Goal: Task Accomplishment & Management: Complete application form

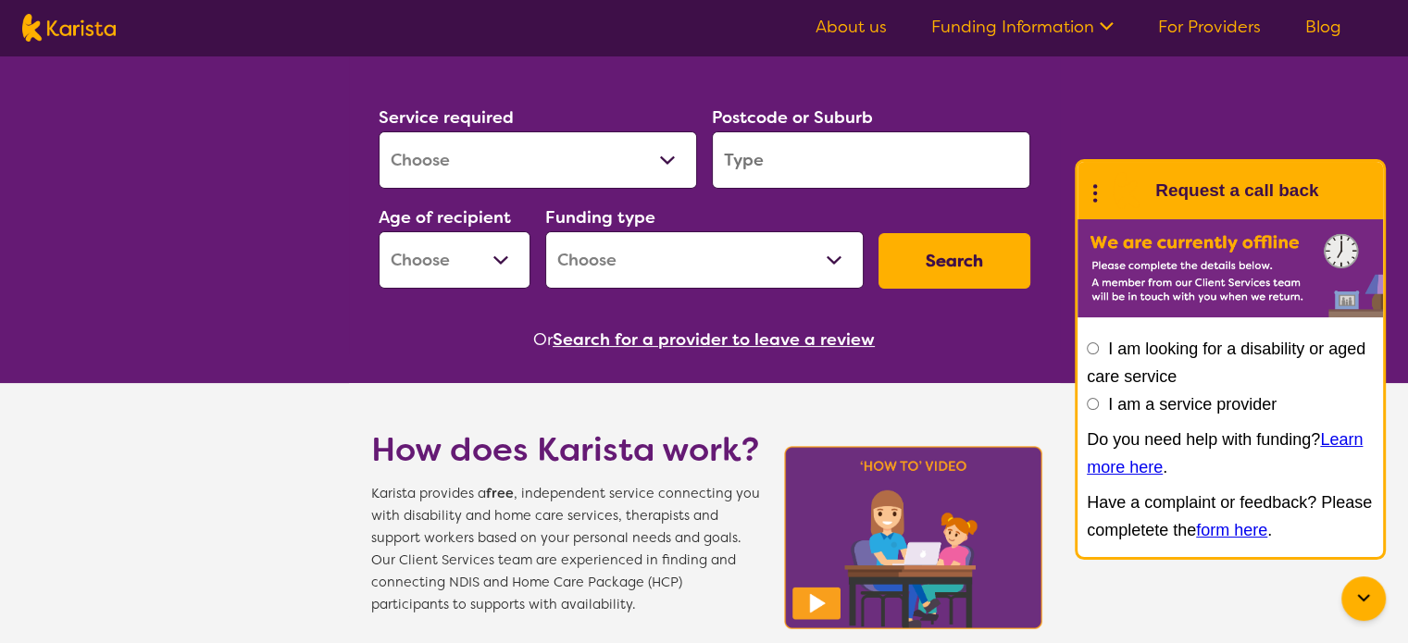
scroll to position [248, 0]
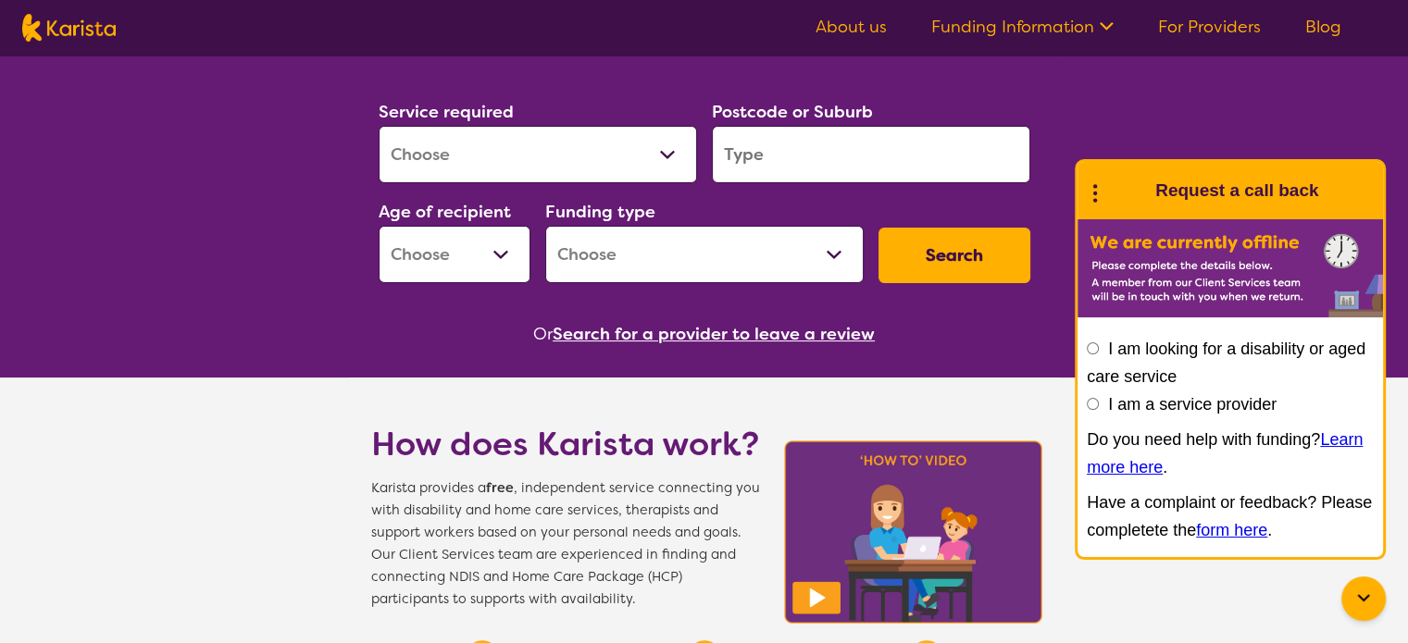
click at [1092, 403] on input "I am a service provider" at bounding box center [1093, 404] width 12 height 12
radio input "true"
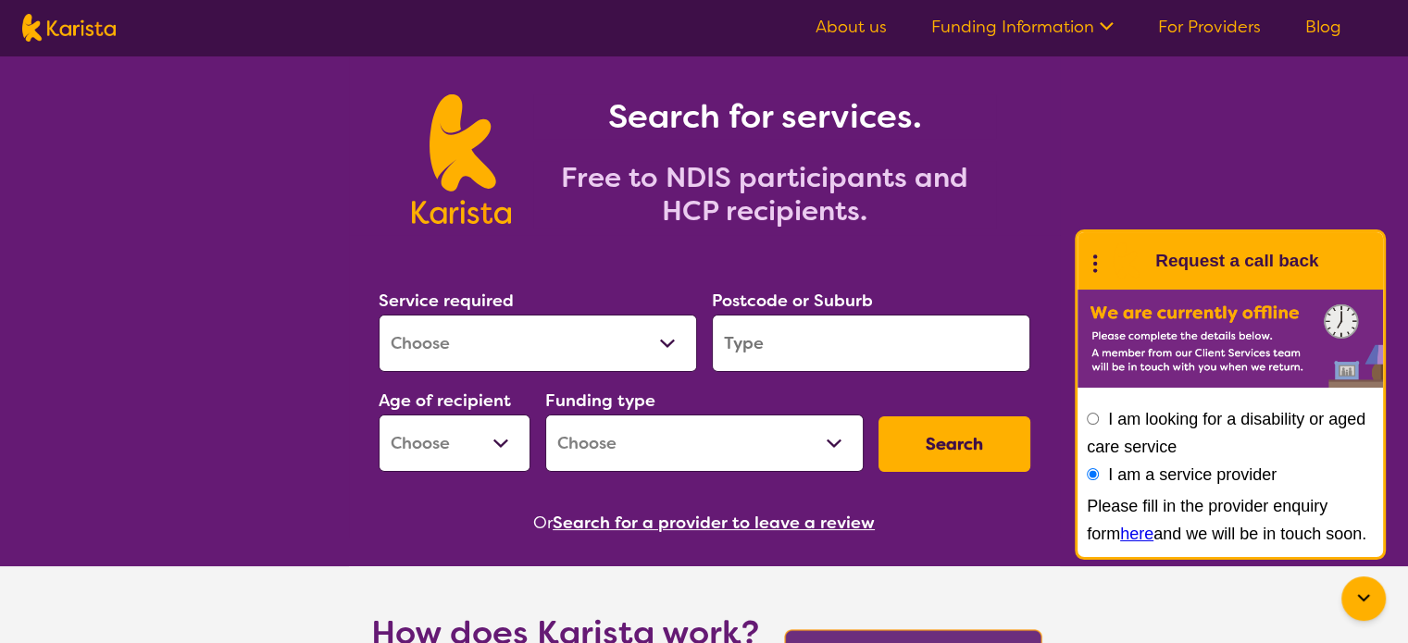
scroll to position [59, 0]
click at [670, 342] on select "Allied Health Assistant Assessment ([MEDICAL_DATA] or [MEDICAL_DATA]) Behaviour…" at bounding box center [538, 343] width 318 height 57
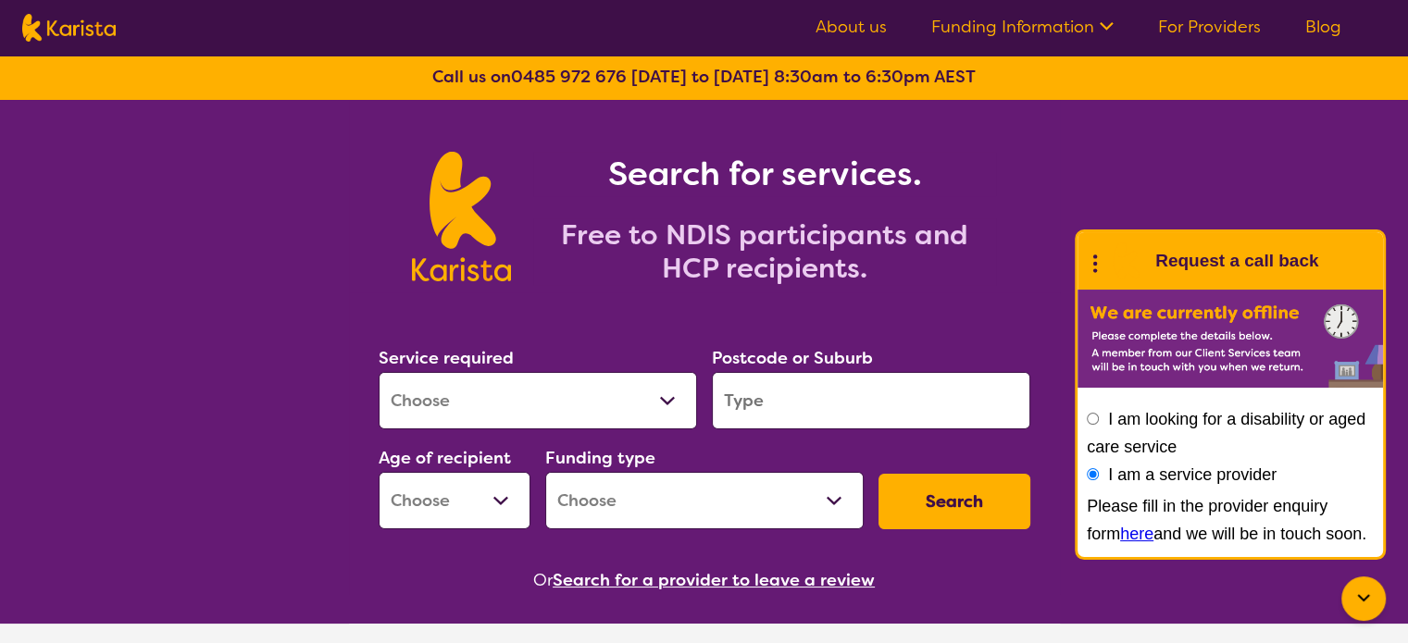
scroll to position [0, 0]
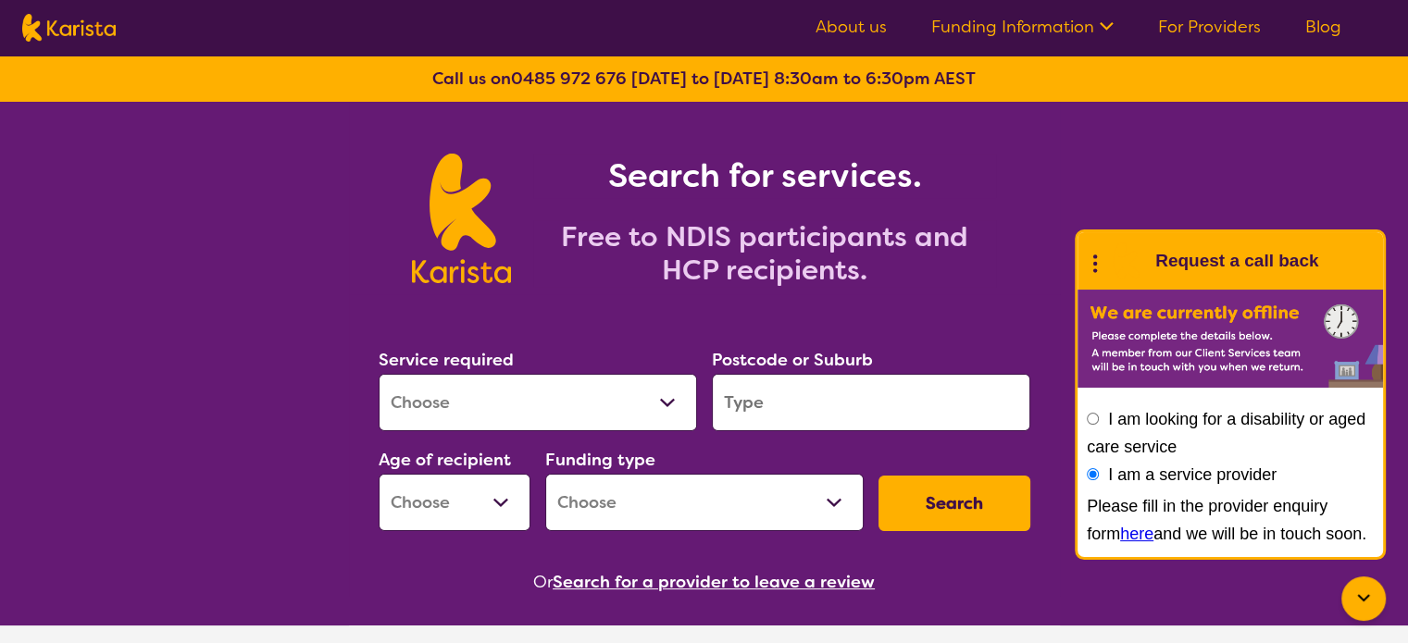
click at [1120, 531] on link "here" at bounding box center [1136, 534] width 33 height 19
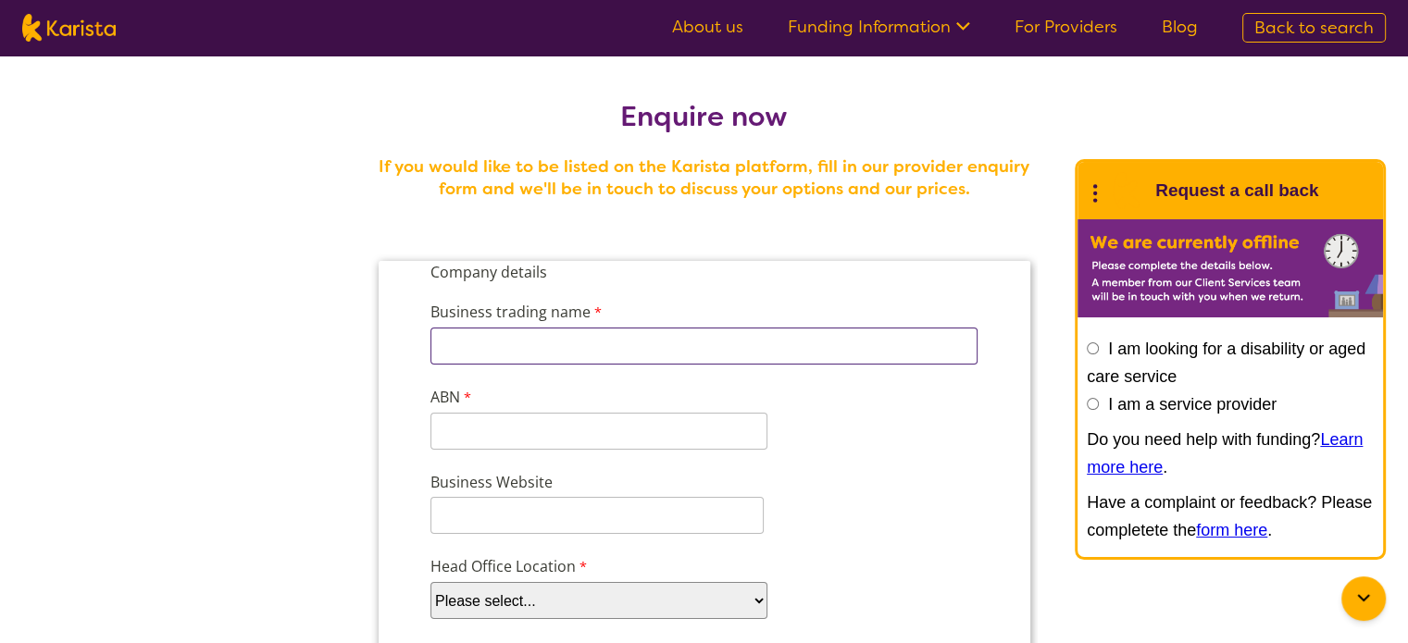
click at [647, 344] on input "Business trading name" at bounding box center [702, 346] width 547 height 37
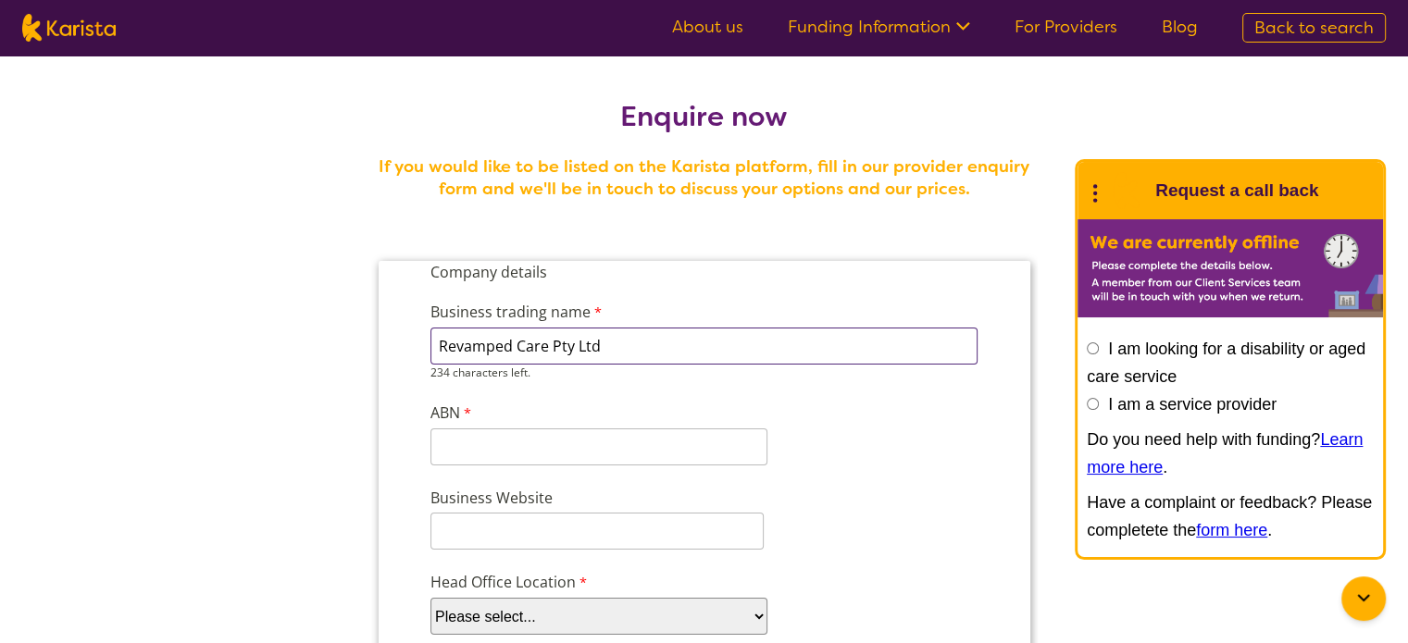
type input "Revamped Care Pty Ltd"
click at [605, 451] on div "11 characters left." at bounding box center [597, 447] width 337 height 37
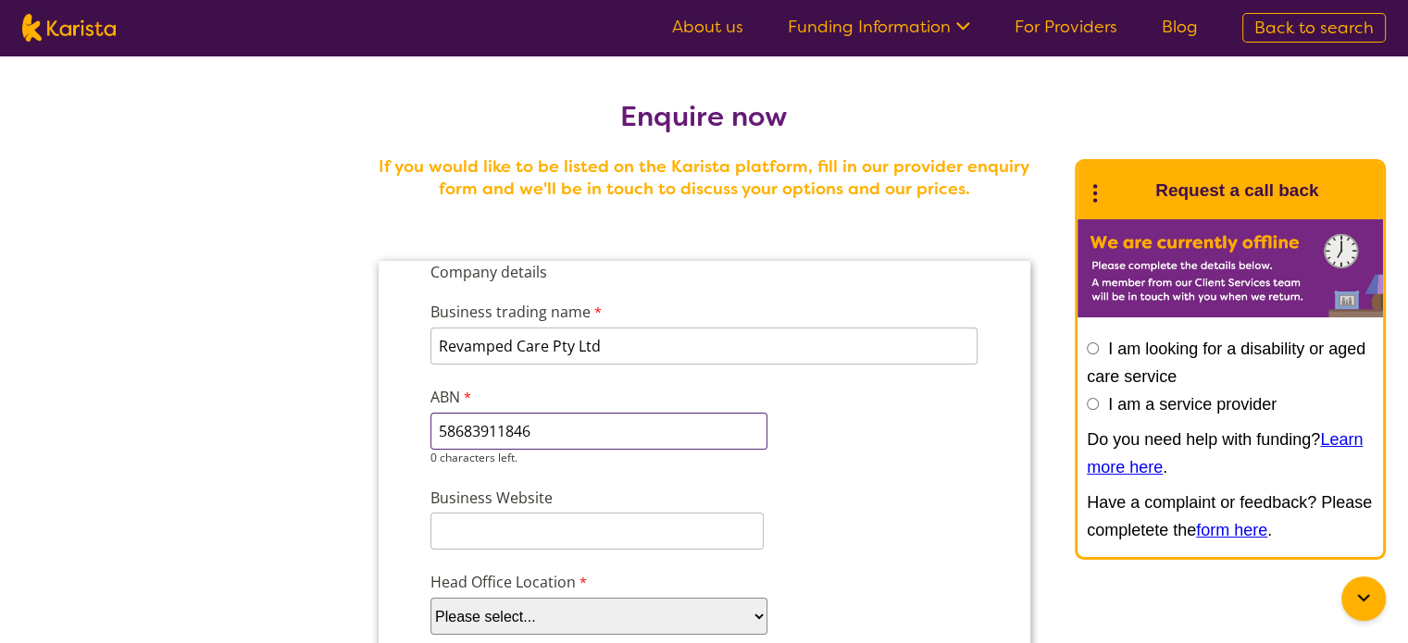
type input "58683911846"
click at [537, 518] on input "Business Website" at bounding box center [595, 531] width 333 height 37
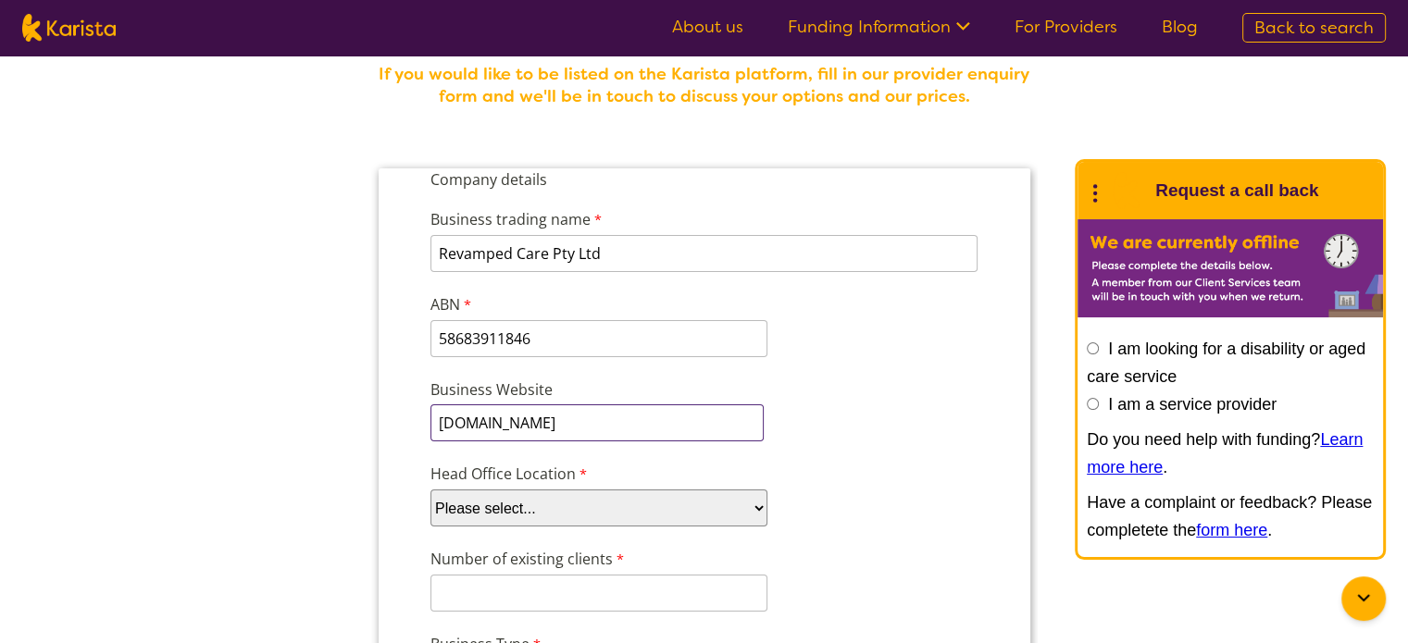
scroll to position [96, 0]
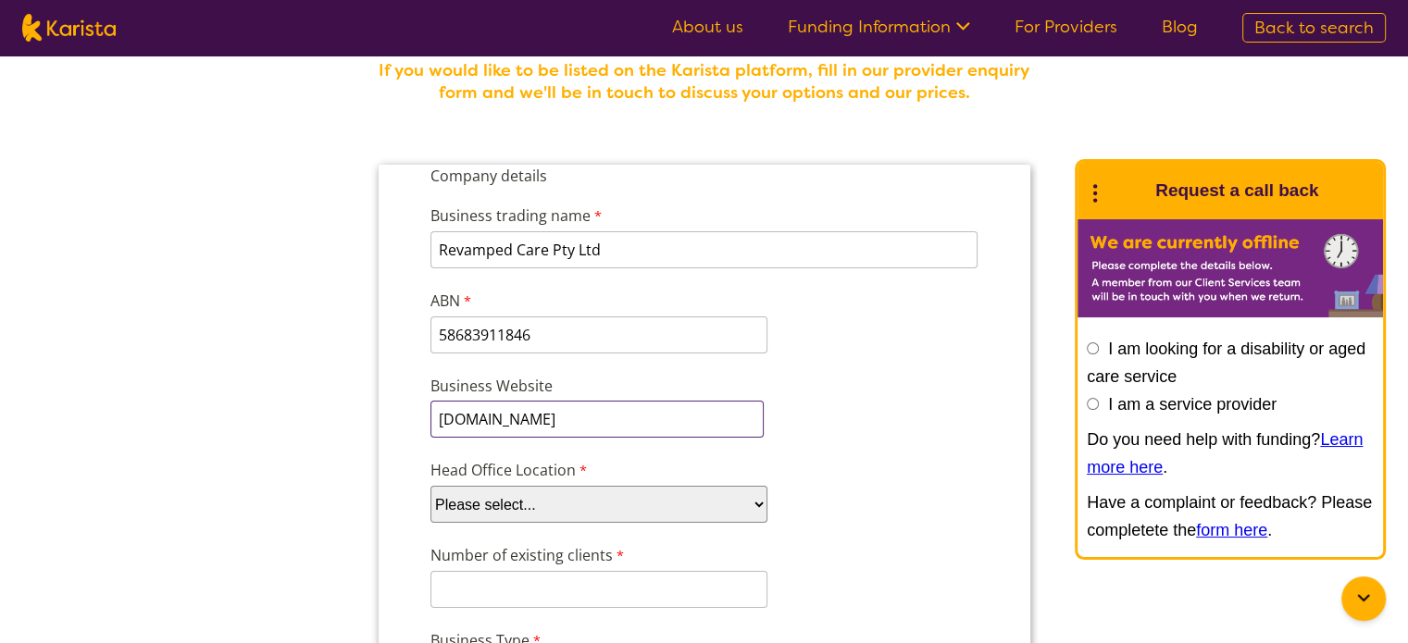
type input "www.revampedcare.com.au"
click at [539, 505] on select "Please select... ACT NSW NT QLD SA TAS VIC WA" at bounding box center [597, 504] width 337 height 37
select select "tfa_100"
click at [429, 486] on select "Please select... ACT NSW NT QLD SA TAS VIC WA" at bounding box center [597, 504] width 337 height 37
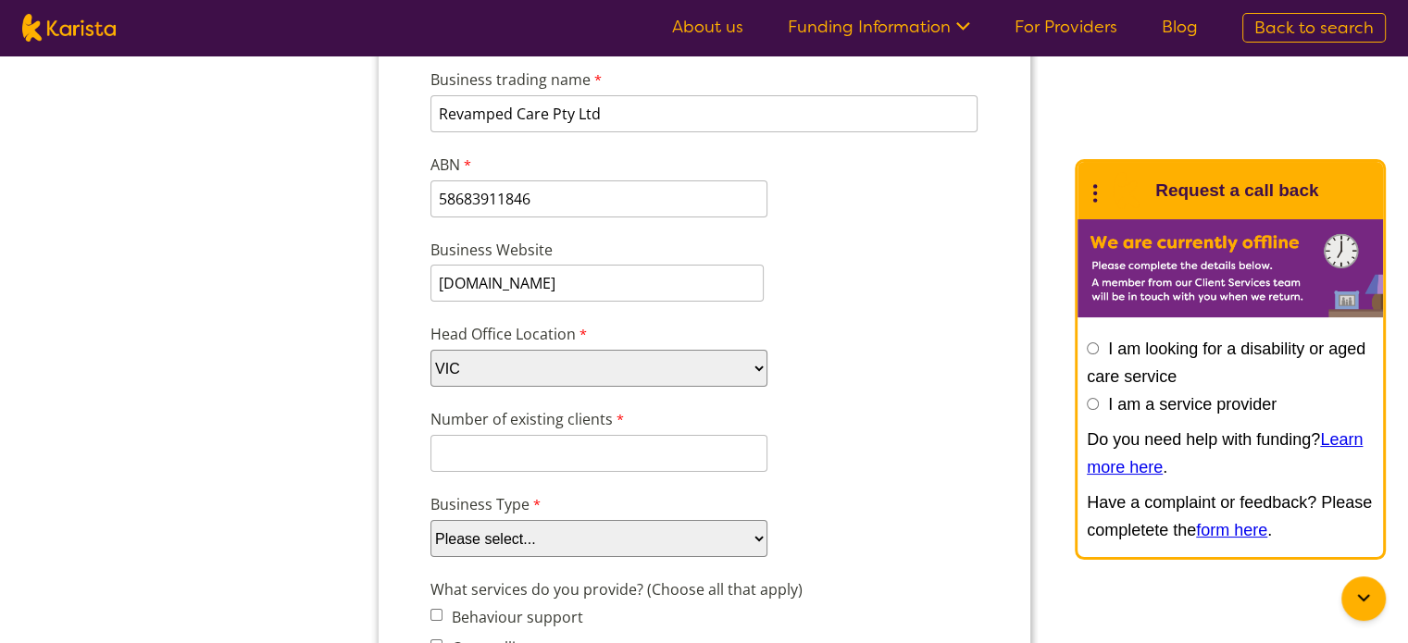
scroll to position [233, 0]
click at [516, 442] on input "Number of existing clients" at bounding box center [597, 452] width 337 height 37
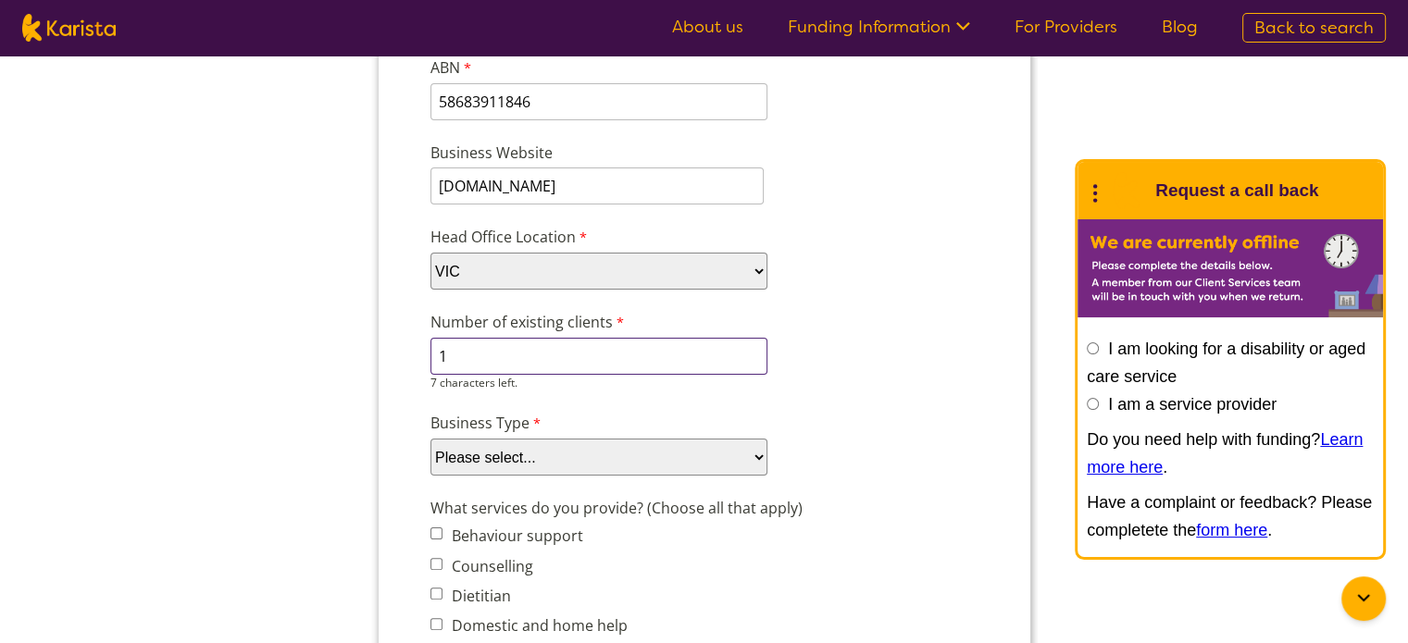
scroll to position [329, 0]
type input "1"
drag, startPoint x: 516, startPoint y: 346, endPoint x: 516, endPoint y: 443, distance: 97.2
click at [516, 443] on select "Please select... Company Individual/Sole Trader Other (please specify)" at bounding box center [597, 457] width 337 height 37
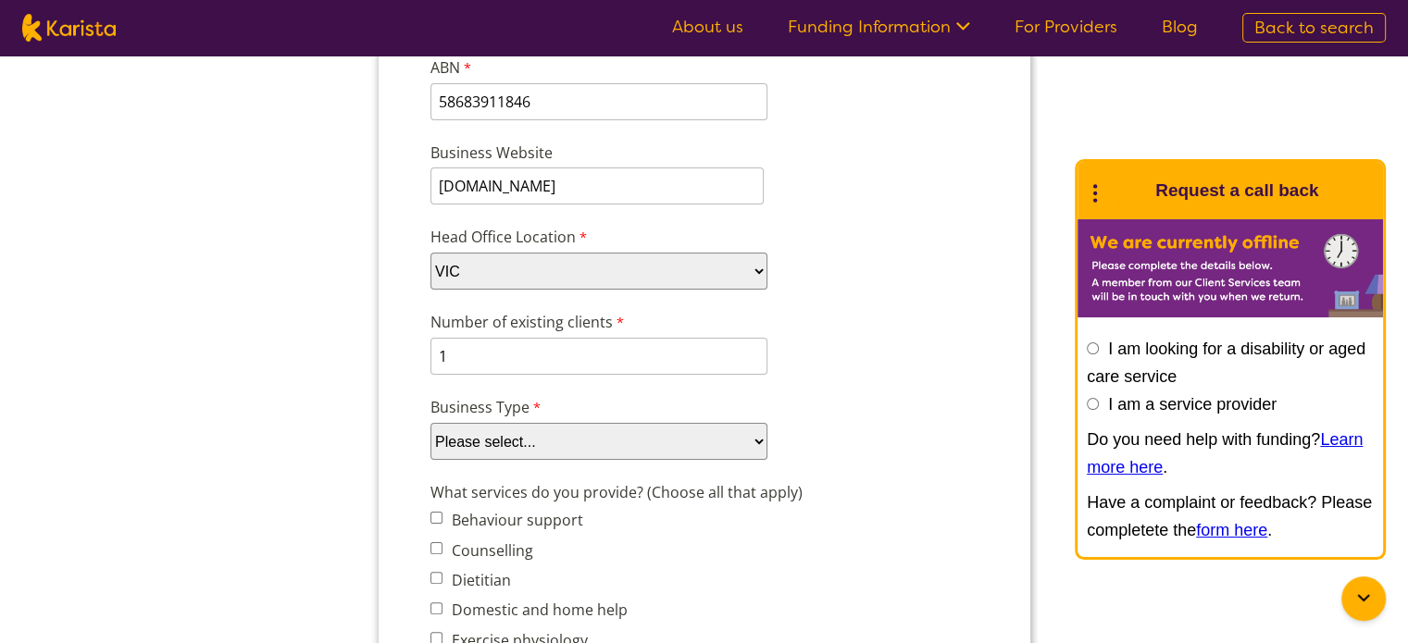
select select "tfa_87"
click at [429, 460] on select "Please select... Company Individual/Sole Trader Other (please specify)" at bounding box center [597, 441] width 337 height 37
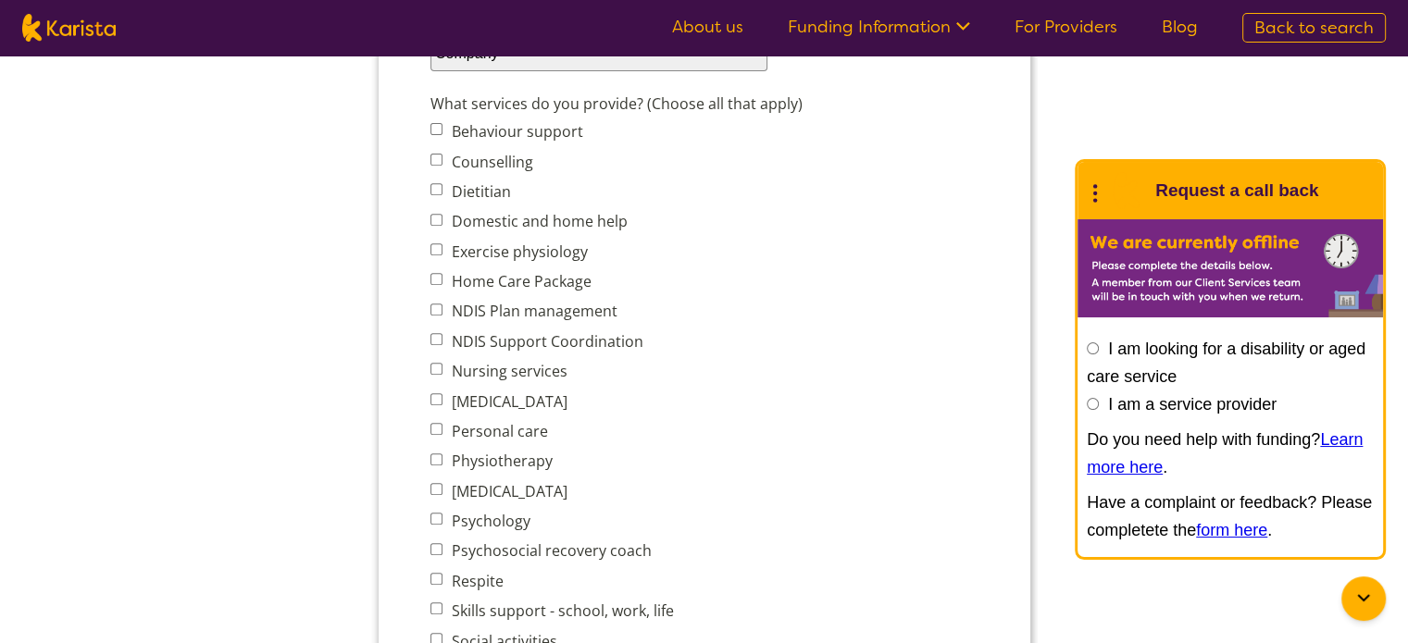
scroll to position [722, 0]
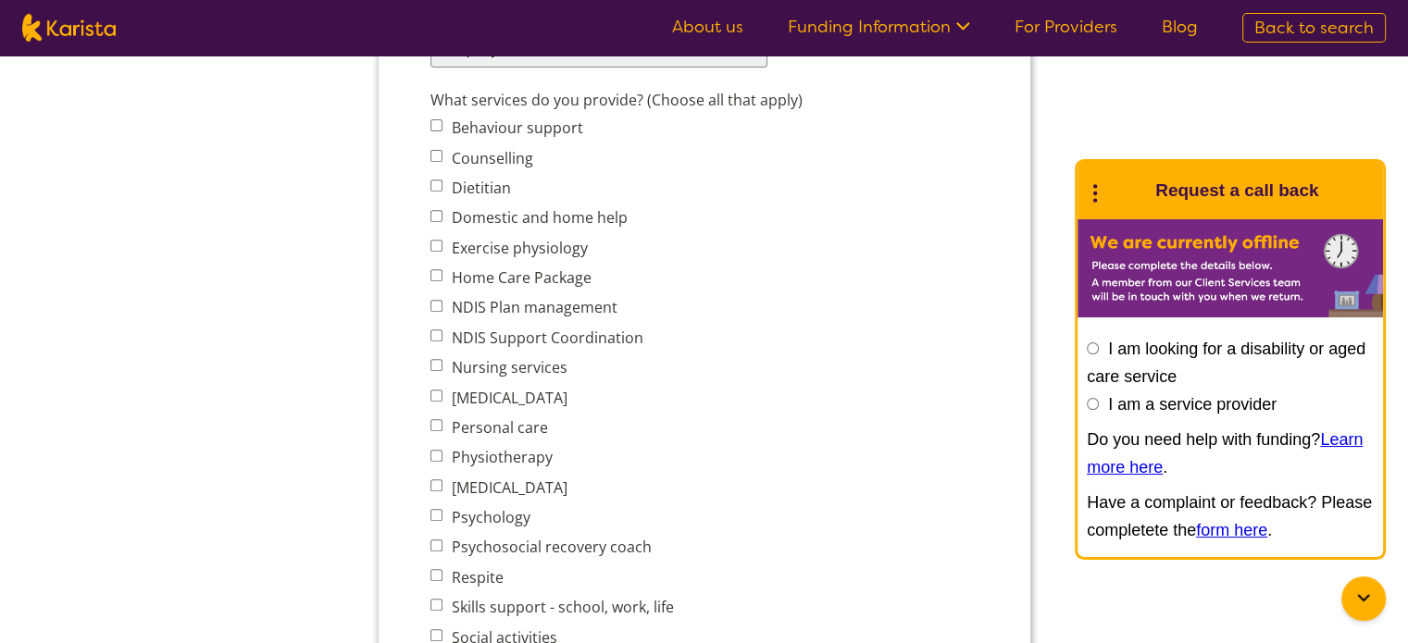
click at [438, 359] on input "Nursing services" at bounding box center [435, 365] width 12 height 12
checkbox input "true"
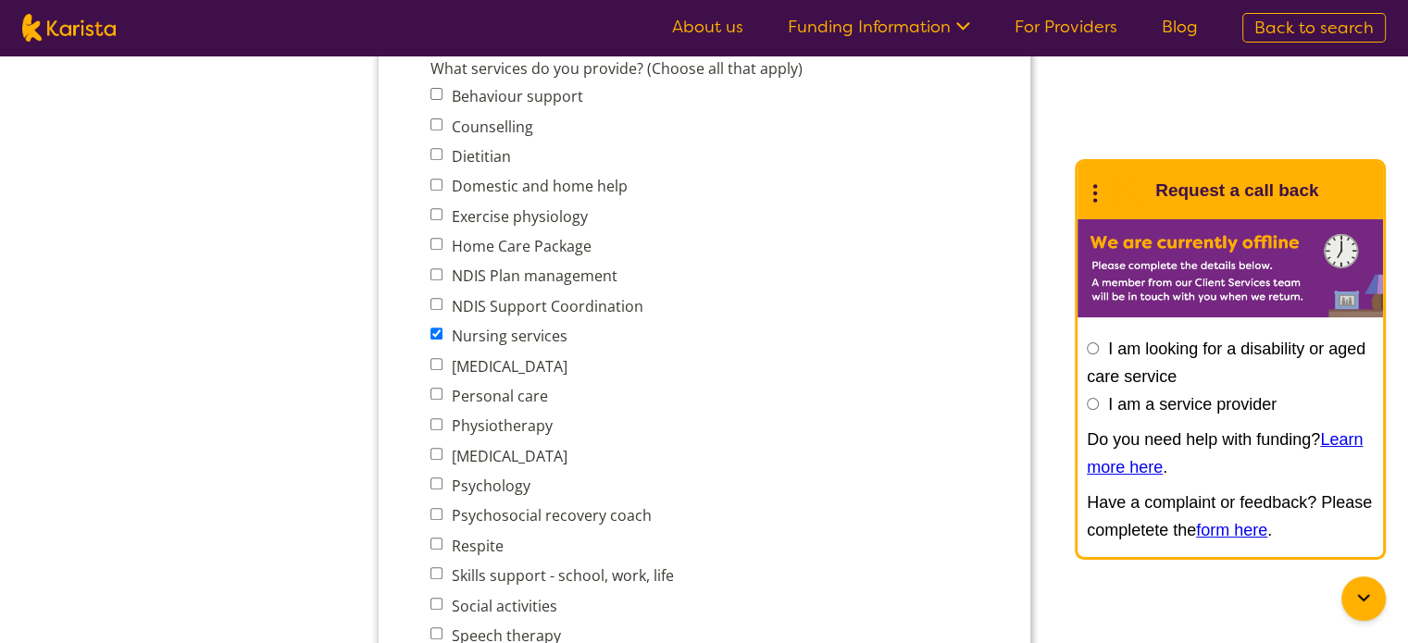
scroll to position [758, 0]
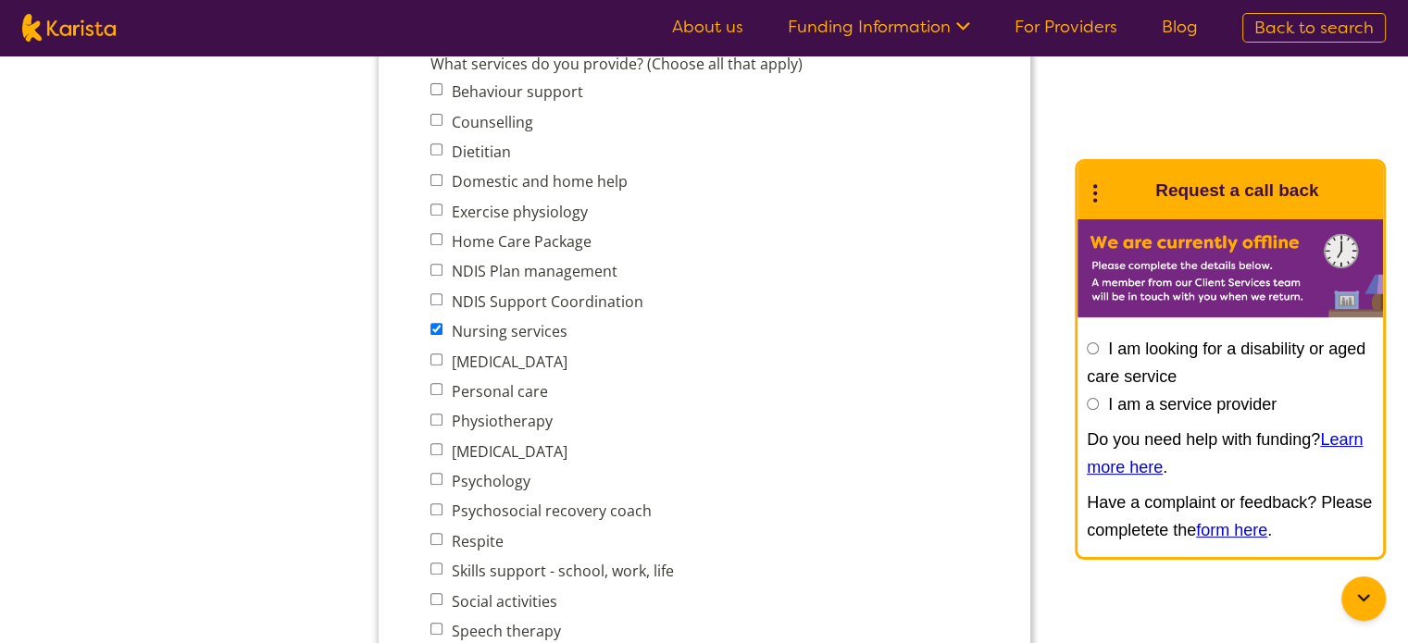
click at [436, 383] on input "Personal care" at bounding box center [435, 389] width 12 height 12
checkbox input "true"
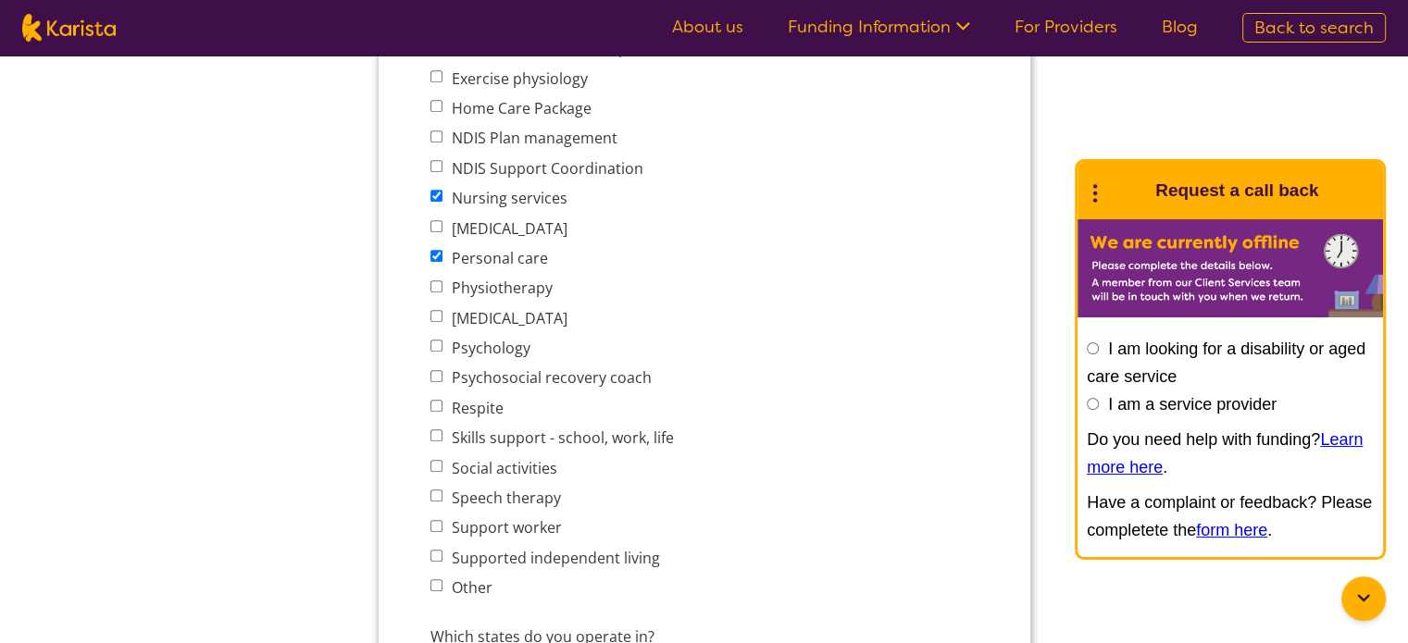
scroll to position [894, 0]
click at [435, 397] on input "Respite" at bounding box center [435, 403] width 12 height 12
checkbox input "true"
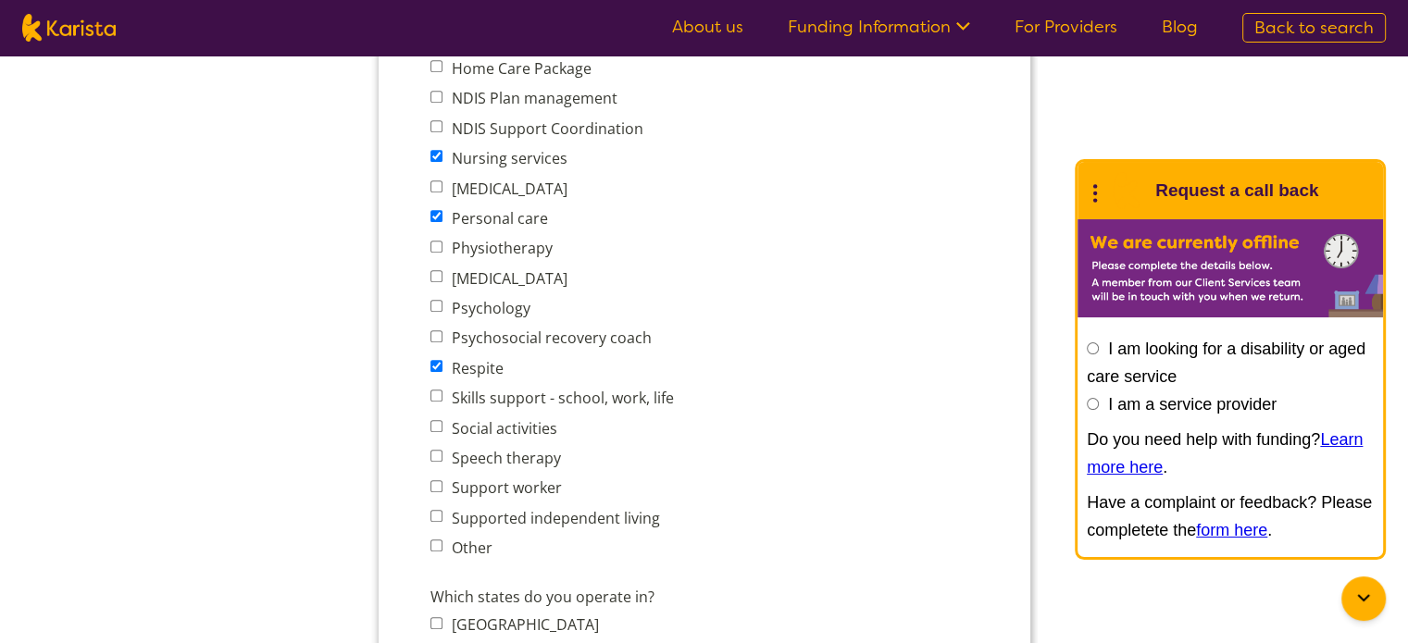
scroll to position [931, 0]
click at [436, 390] on input "Skills support - school, work, life" at bounding box center [435, 396] width 12 height 12
checkbox input "true"
click at [432, 420] on input "Social activities" at bounding box center [435, 426] width 12 height 12
checkbox input "true"
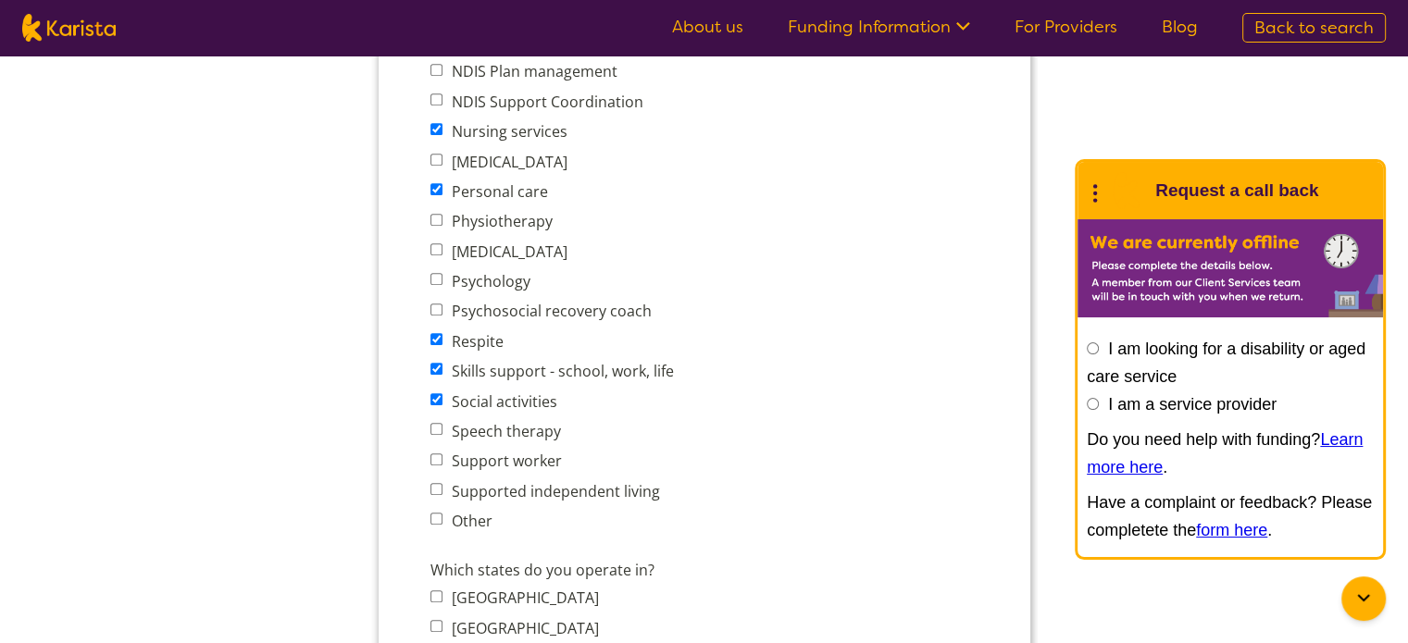
scroll to position [965, 0]
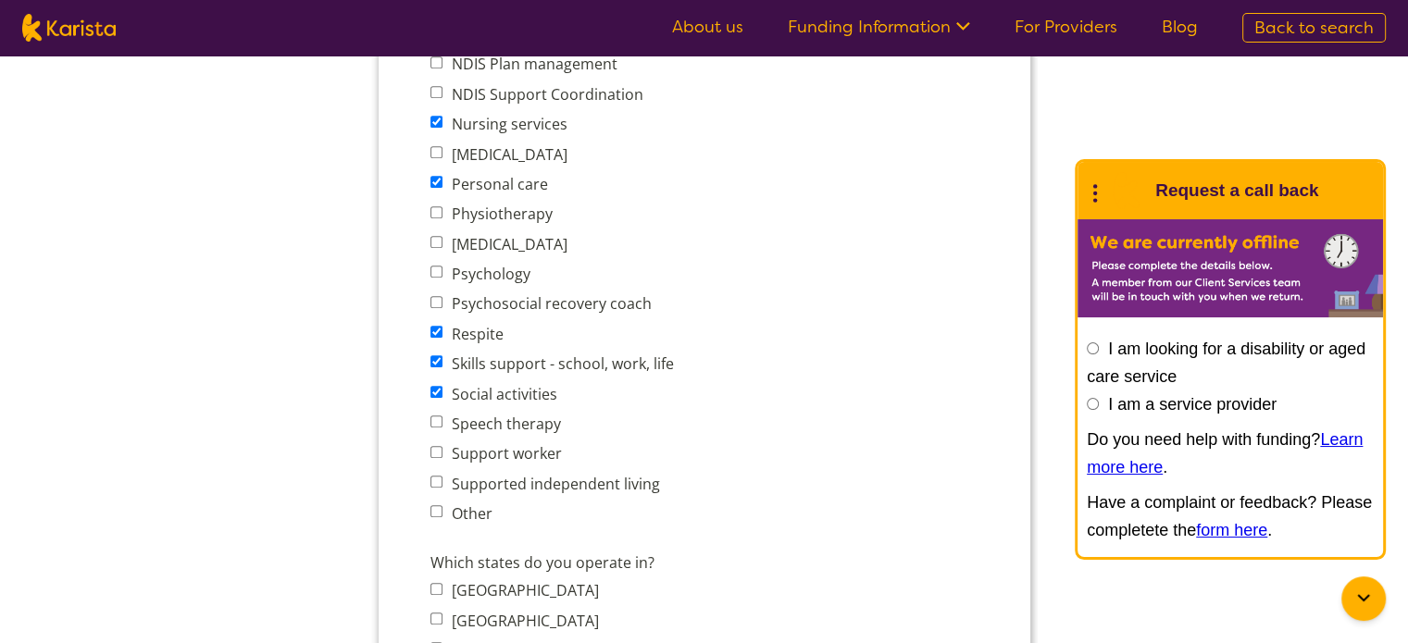
click at [434, 446] on input "Support worker" at bounding box center [435, 452] width 12 height 12
checkbox input "true"
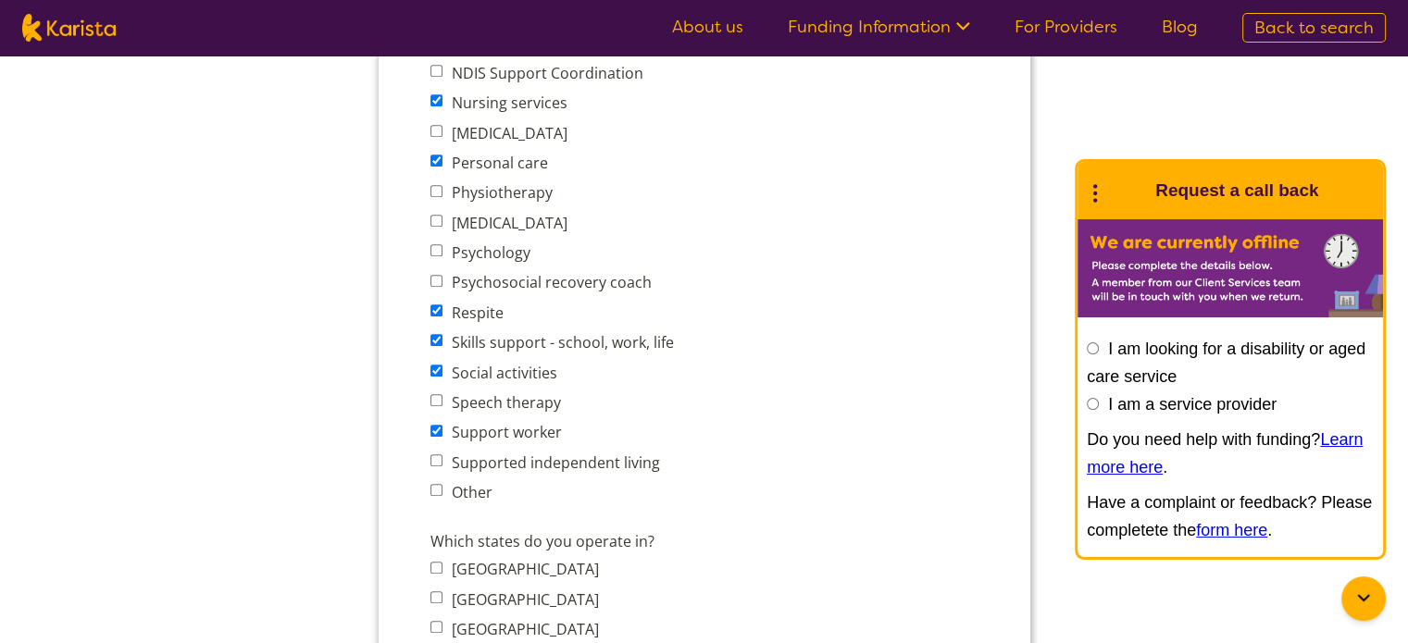
scroll to position [988, 0]
click at [434, 454] on input "Supported independent living" at bounding box center [435, 460] width 12 height 12
checkbox input "true"
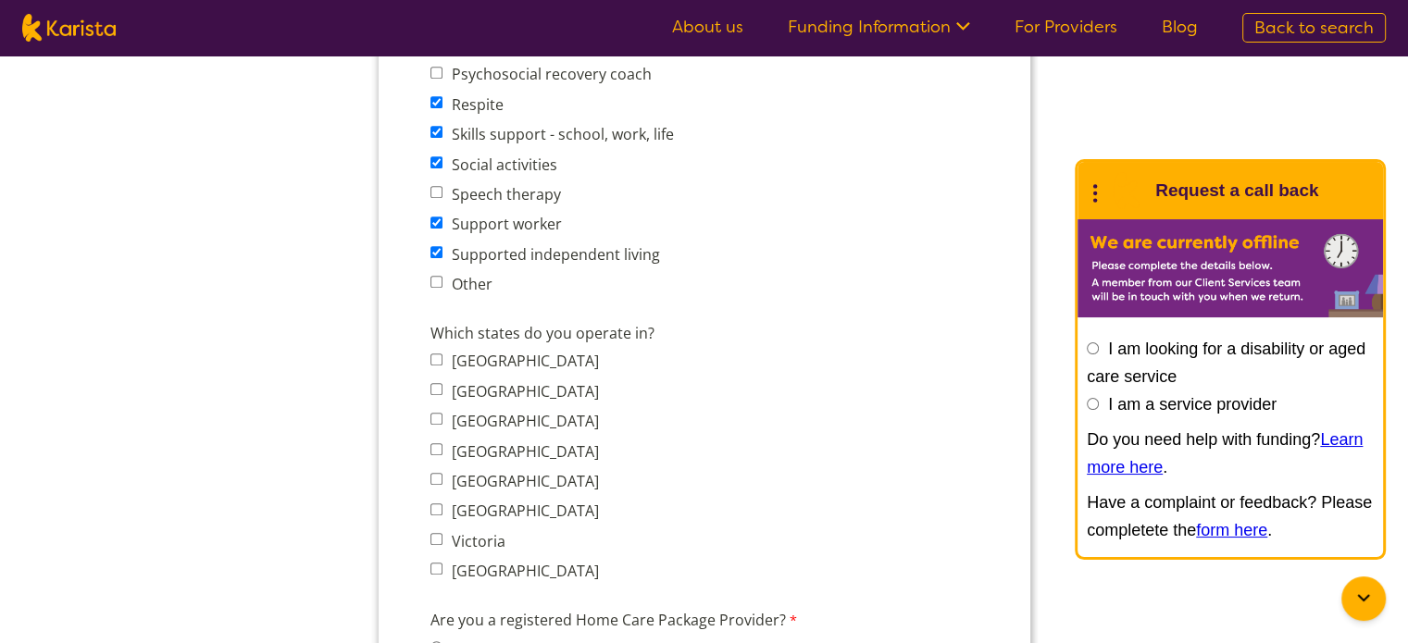
scroll to position [1224, 0]
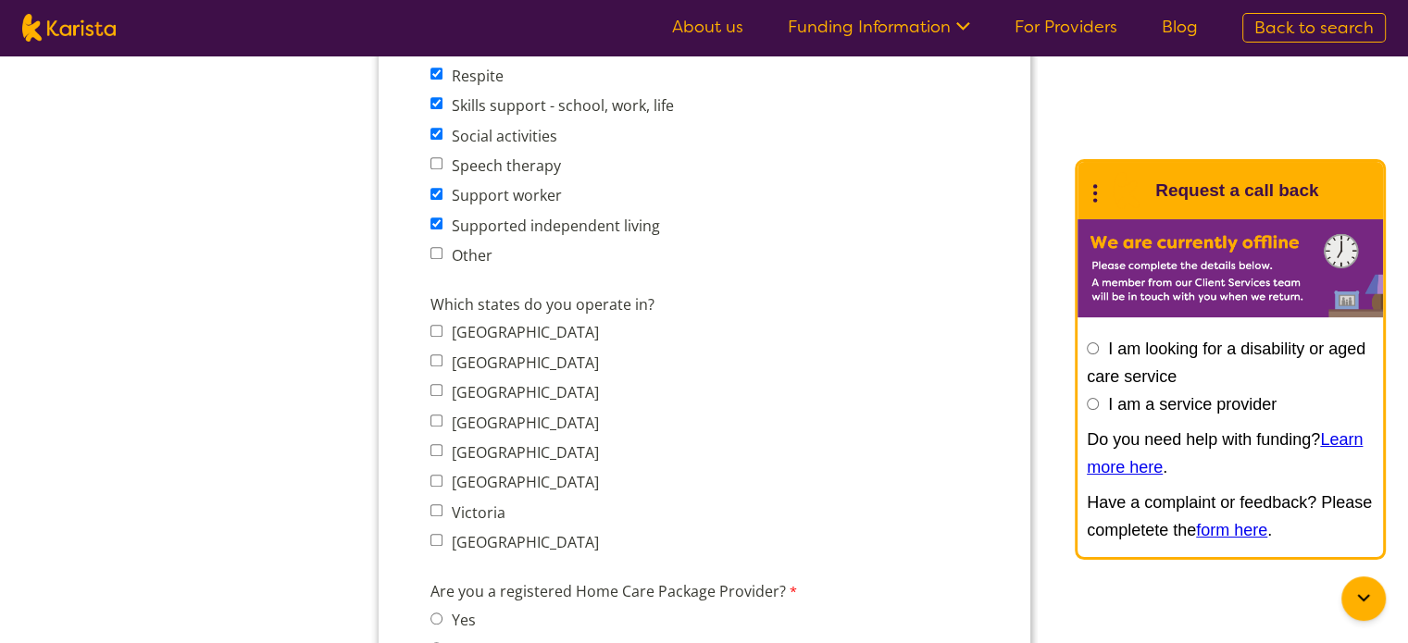
click at [431, 504] on input "Victoria" at bounding box center [435, 510] width 12 height 12
checkbox input "true"
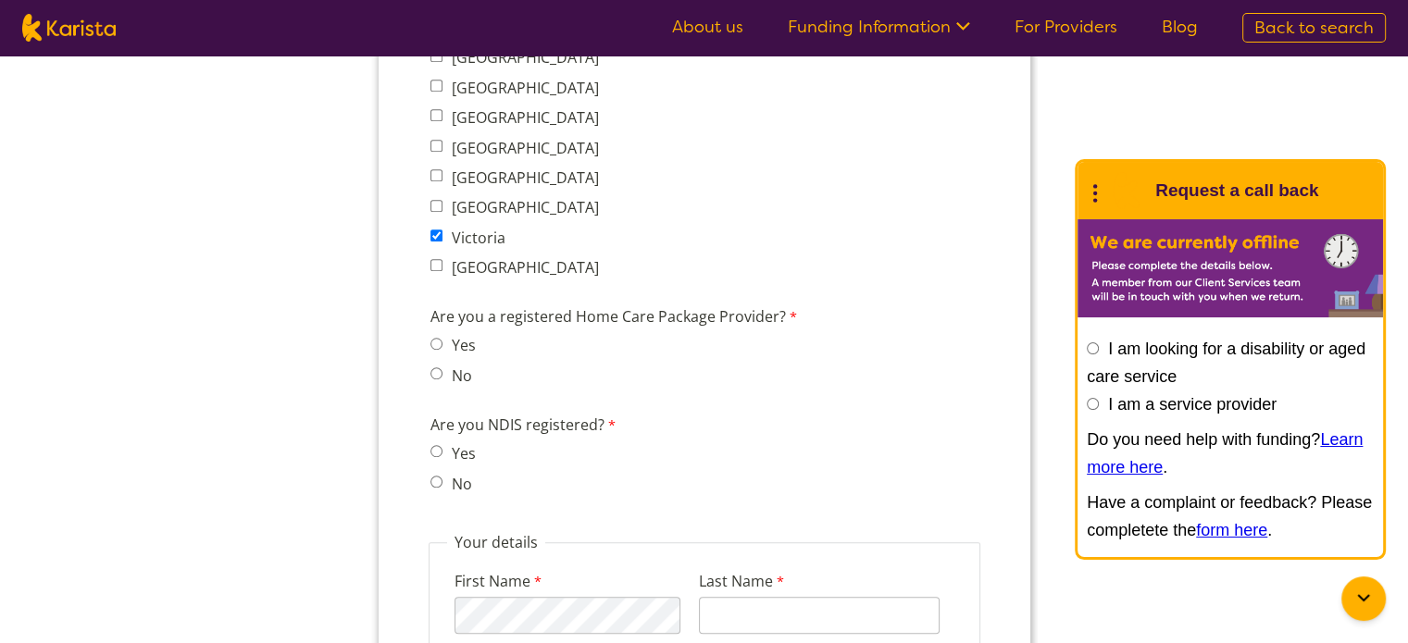
scroll to position [1496, 0]
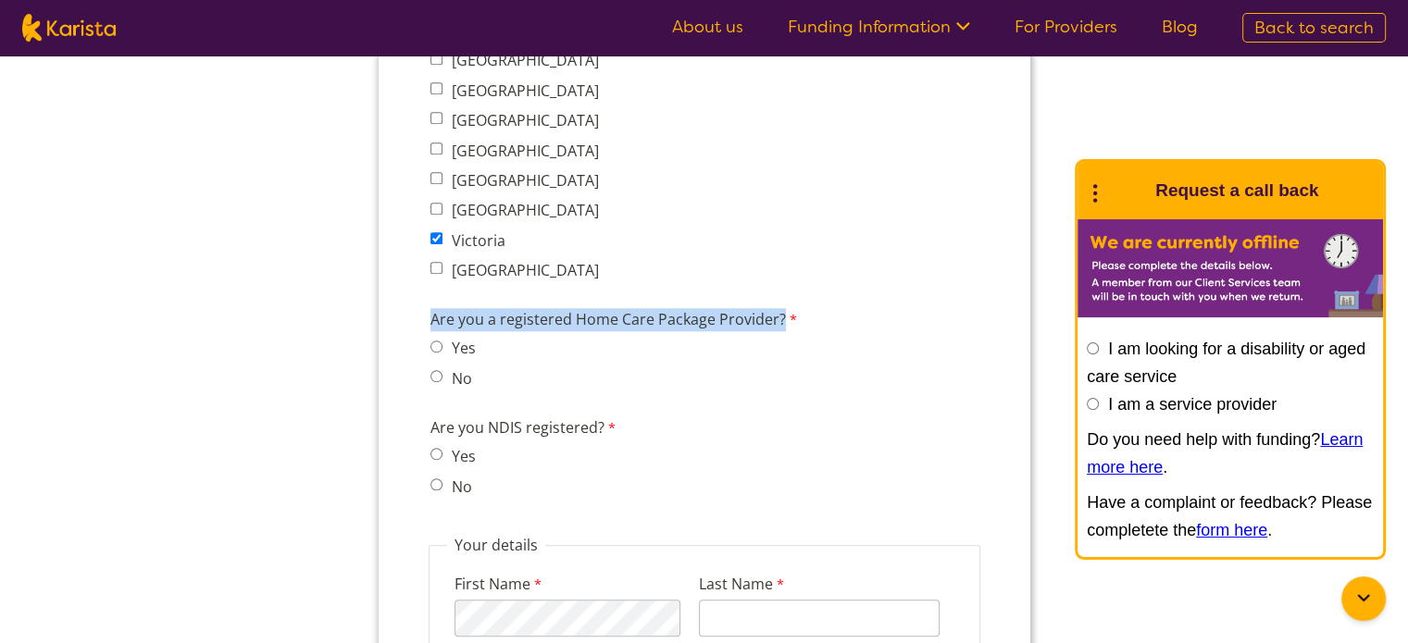
drag, startPoint x: 430, startPoint y: 299, endPoint x: 795, endPoint y: 295, distance: 364.7
click at [795, 308] on label "Are you a registered Home Care Package Provider?" at bounding box center [621, 321] width 385 height 27
copy label "Are you a registered Home Care Package Provider?"
click at [337, 350] on div "Enquire now If you would like to be listed on the Karista platform, fill in our…" at bounding box center [704, 119] width 1408 height 3118
click at [437, 370] on input "No" at bounding box center [435, 376] width 12 height 12
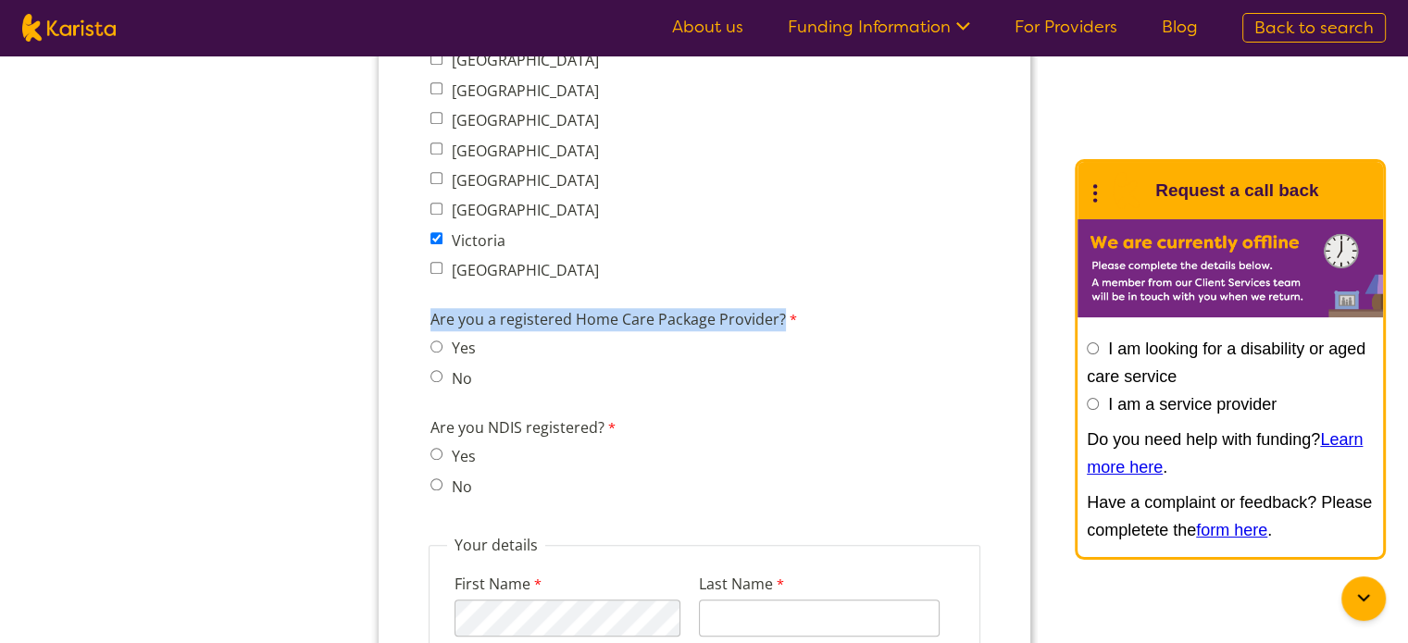
radio input "true"
click at [433, 448] on input "Yes" at bounding box center [435, 454] width 12 height 12
radio input "true"
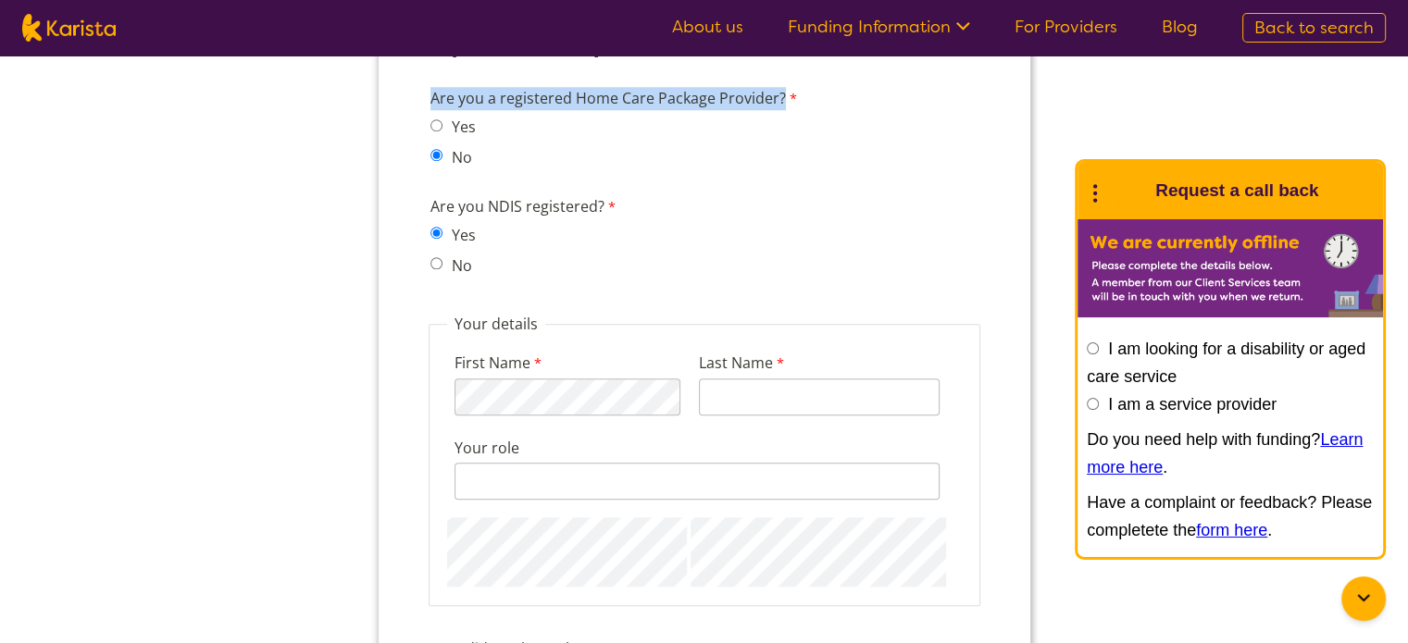
scroll to position [1718, 0]
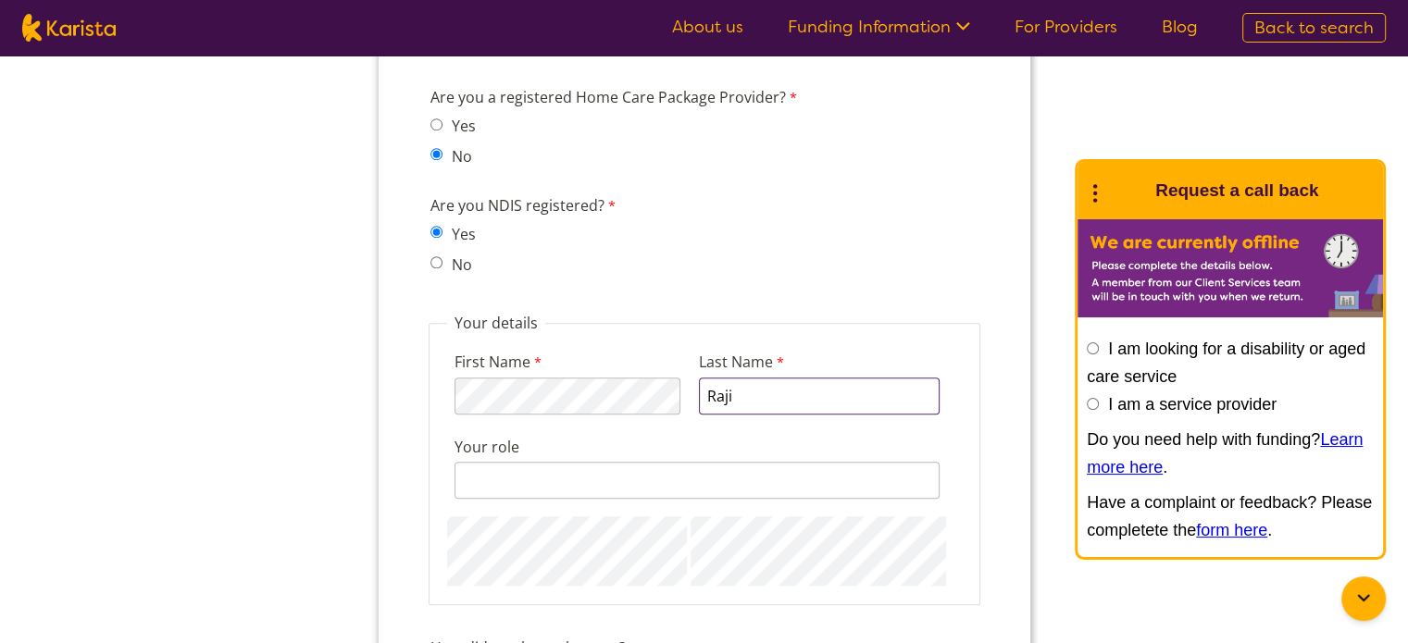
type input "Raji"
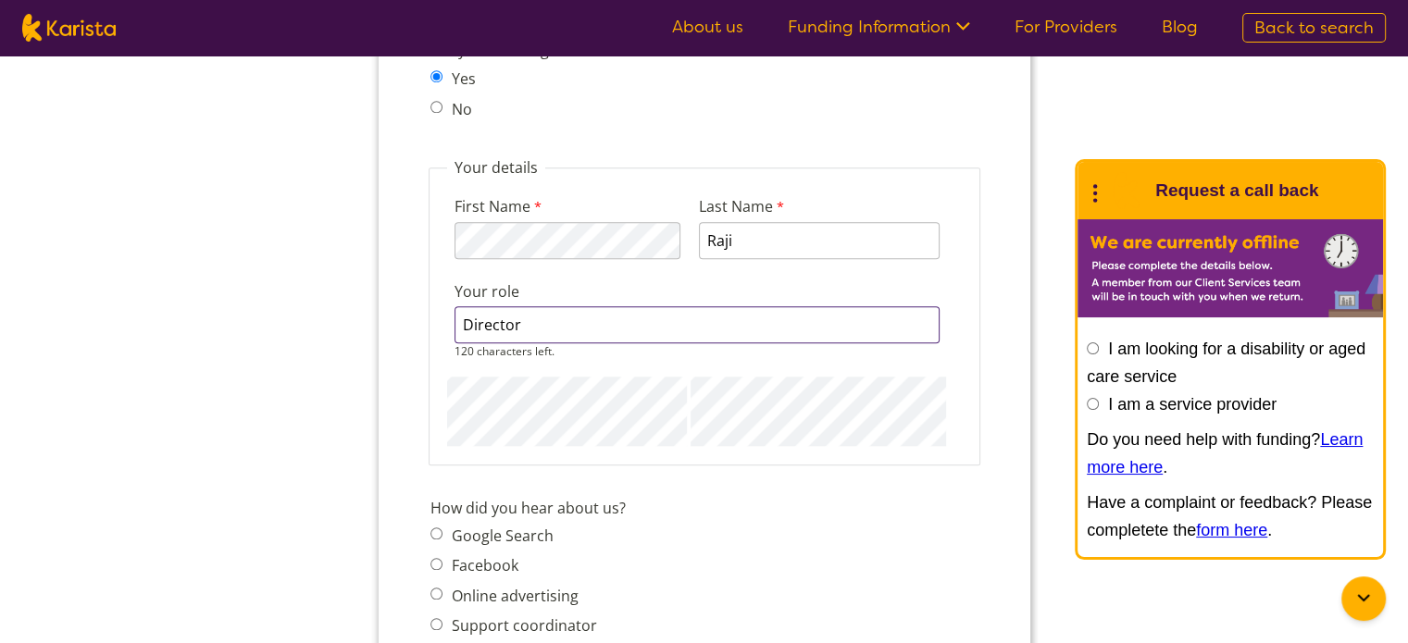
scroll to position [1890, 0]
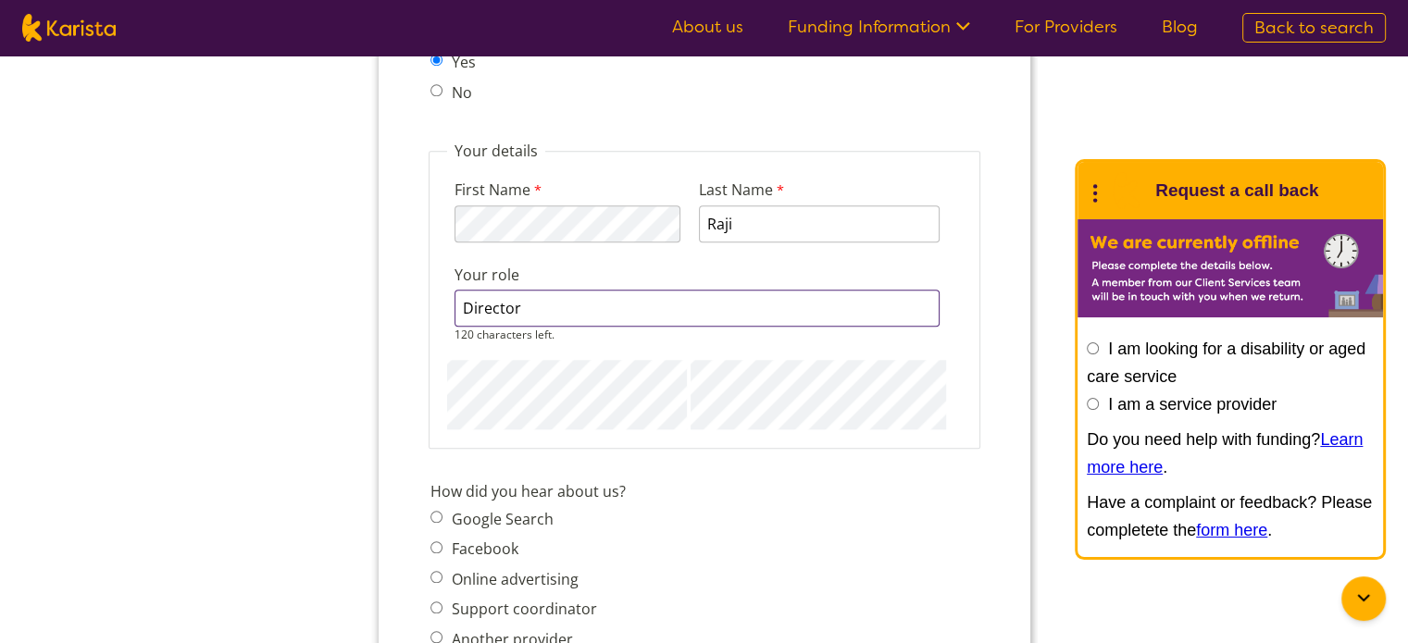
type input "Director"
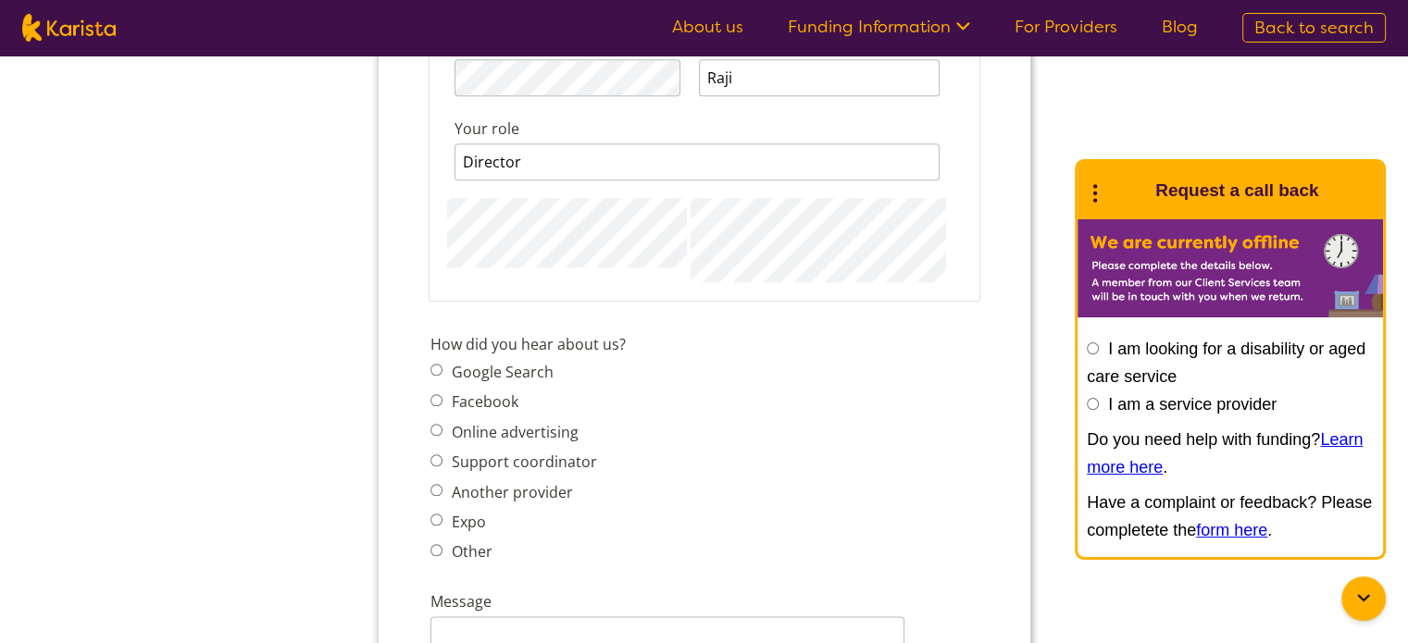
scroll to position [2040, 0]
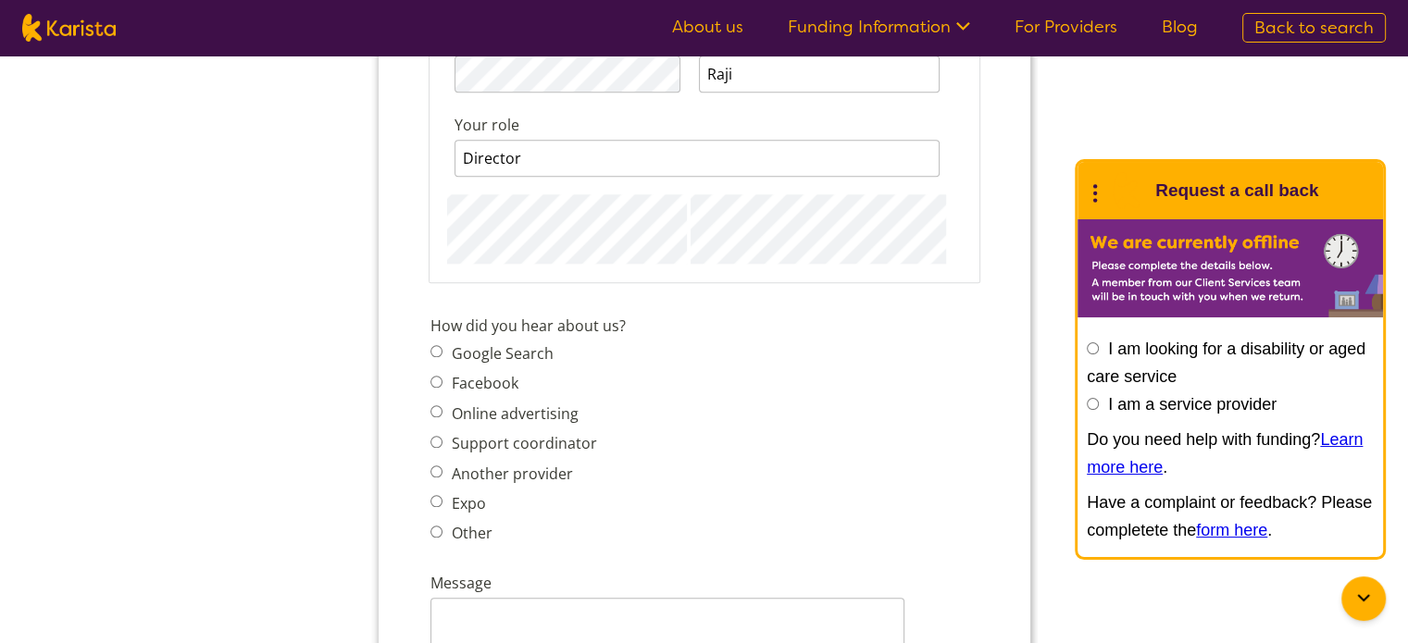
click at [435, 341] on span "Google Search Facebook Online advertising Support coordinator Another provider …" at bounding box center [518, 444] width 178 height 206
click at [434, 345] on input "Google Search" at bounding box center [435, 351] width 12 height 12
radio input "true"
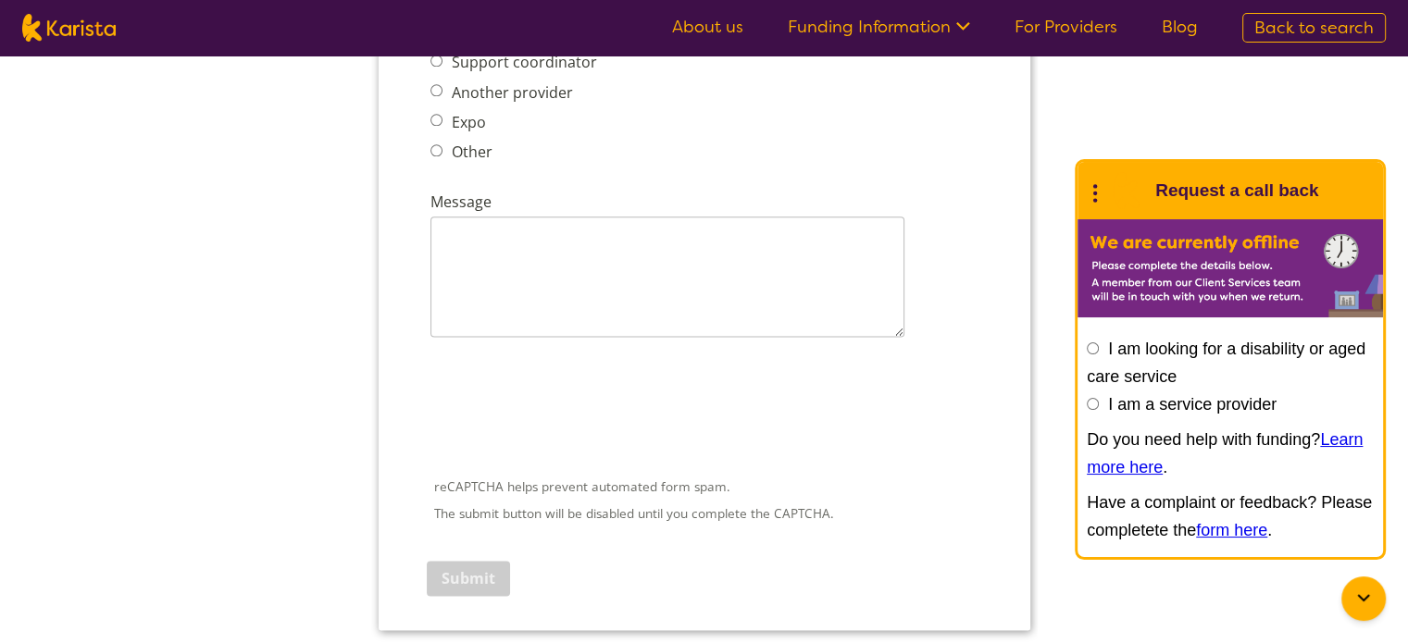
scroll to position [2462, 0]
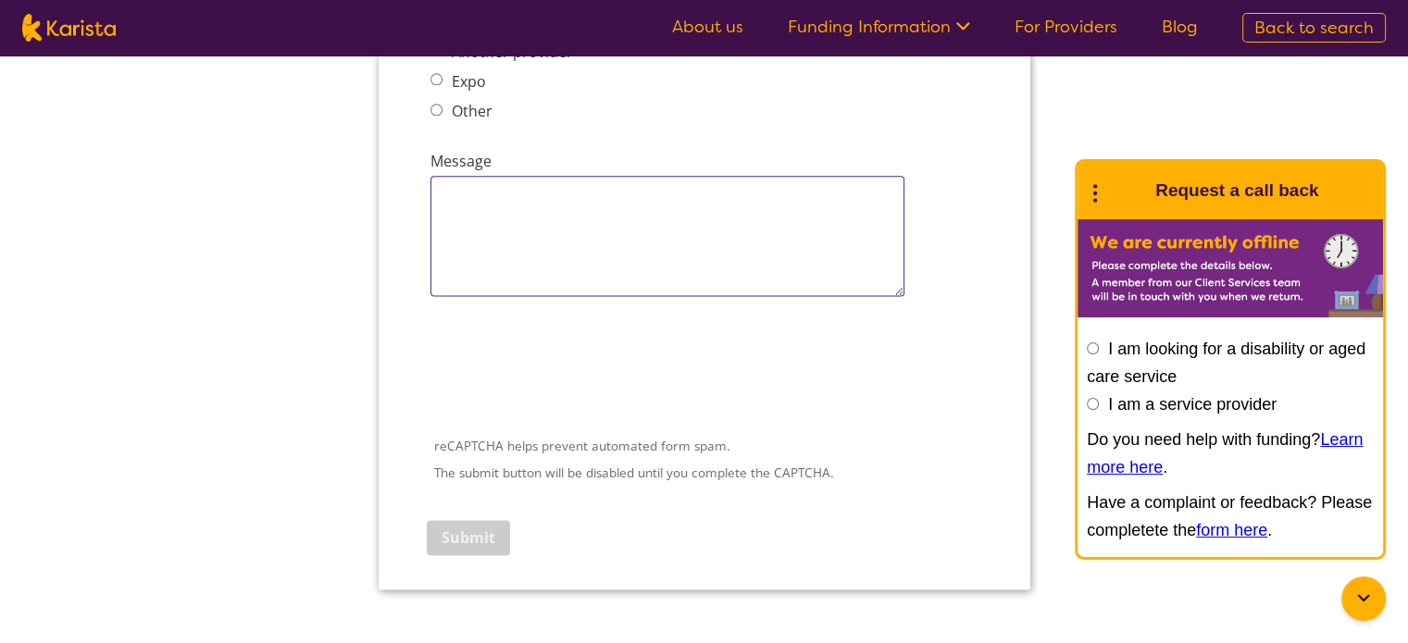
click at [582, 214] on textarea "Message" at bounding box center [666, 236] width 474 height 120
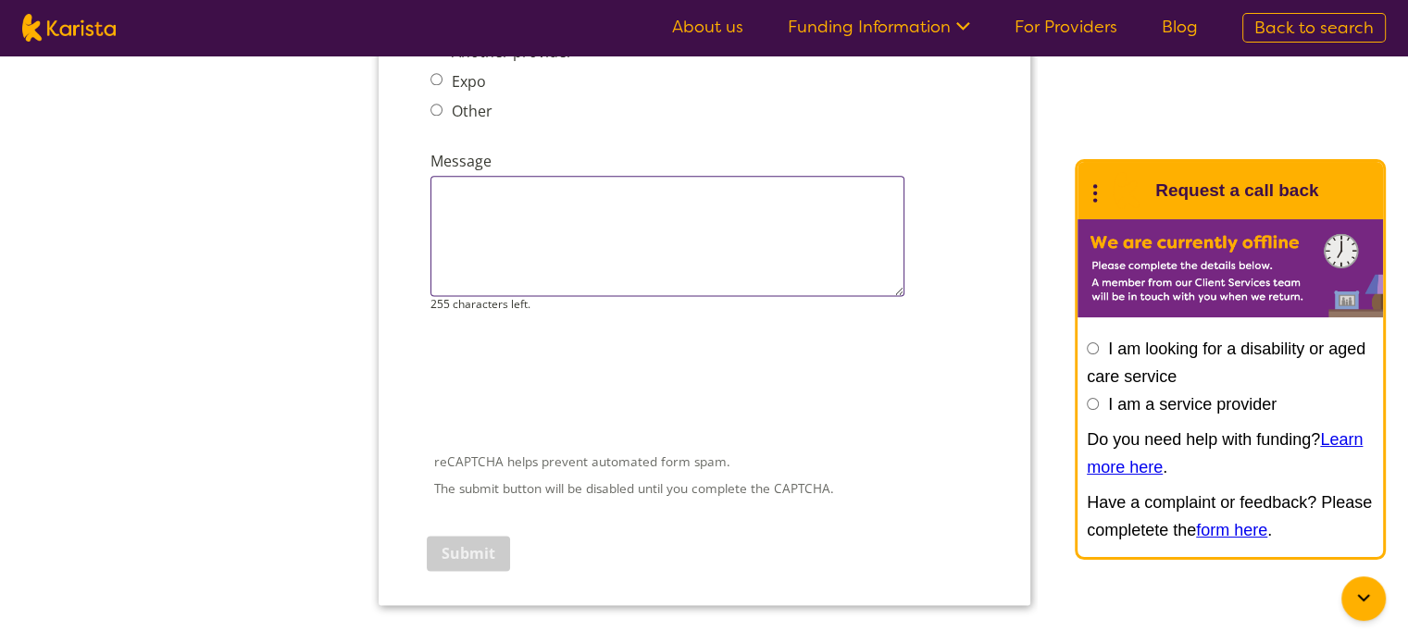
paste textarea "Hi, I’m Femi from Revamped Care, a registered NDIS provider based in Mickleham,…"
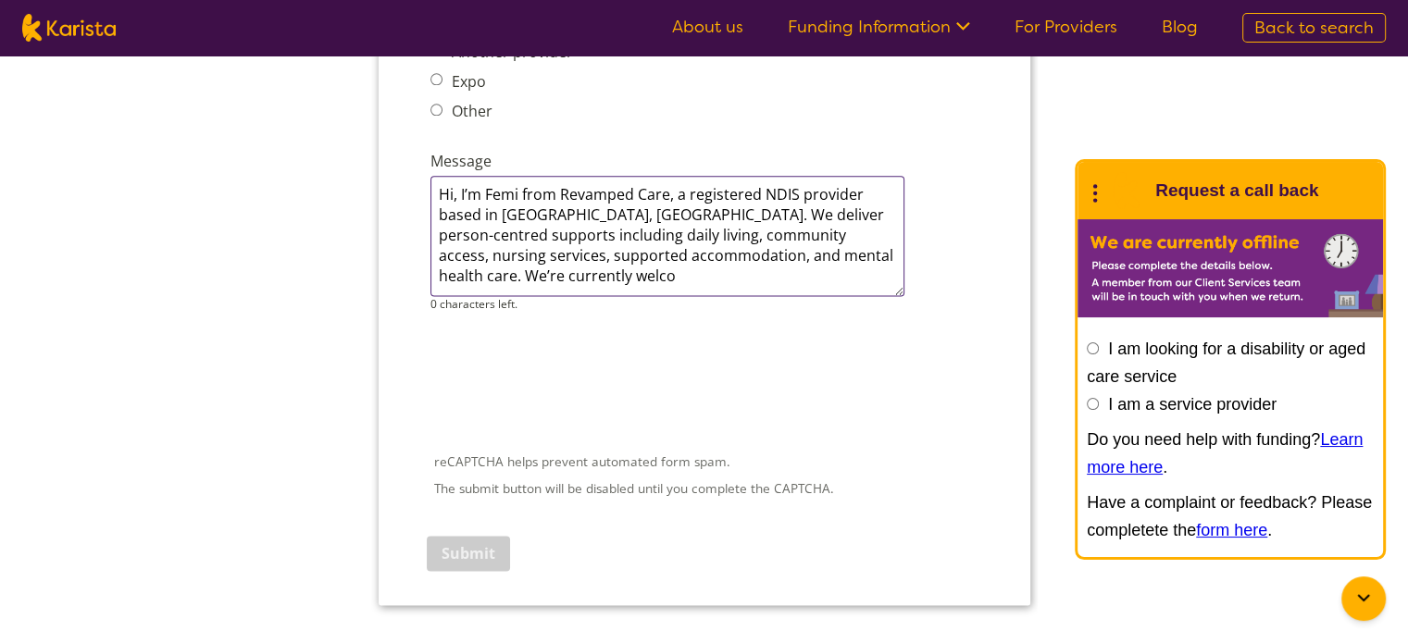
drag, startPoint x: 679, startPoint y: 163, endPoint x: 425, endPoint y: 168, distance: 254.6
click at [425, 168] on div "Message Hi, I’m Femi from Revamped Care, a registered NDIS provider based in Mi…" at bounding box center [703, 230] width 563 height 169
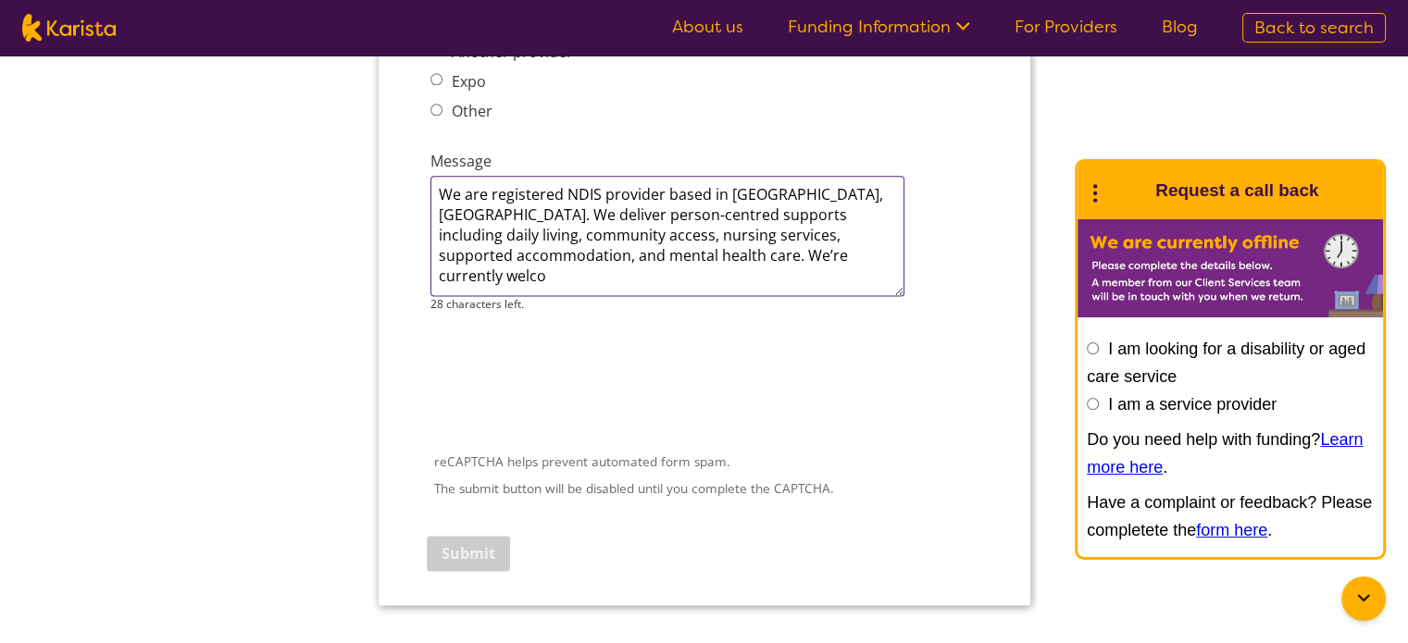
click at [695, 219] on textarea "We are registered NDIS provider based in Mickleham, Victoria. We deliver person…" at bounding box center [666, 236] width 474 height 120
click at [709, 221] on textarea "We are registered NDIS provider based in Mickleham, Victoria. We deliver person…" at bounding box center [666, 236] width 474 height 120
click at [803, 225] on textarea "We are registered NDIS provider based in Mickleham, Victoria. We deliver person…" at bounding box center [666, 236] width 474 height 120
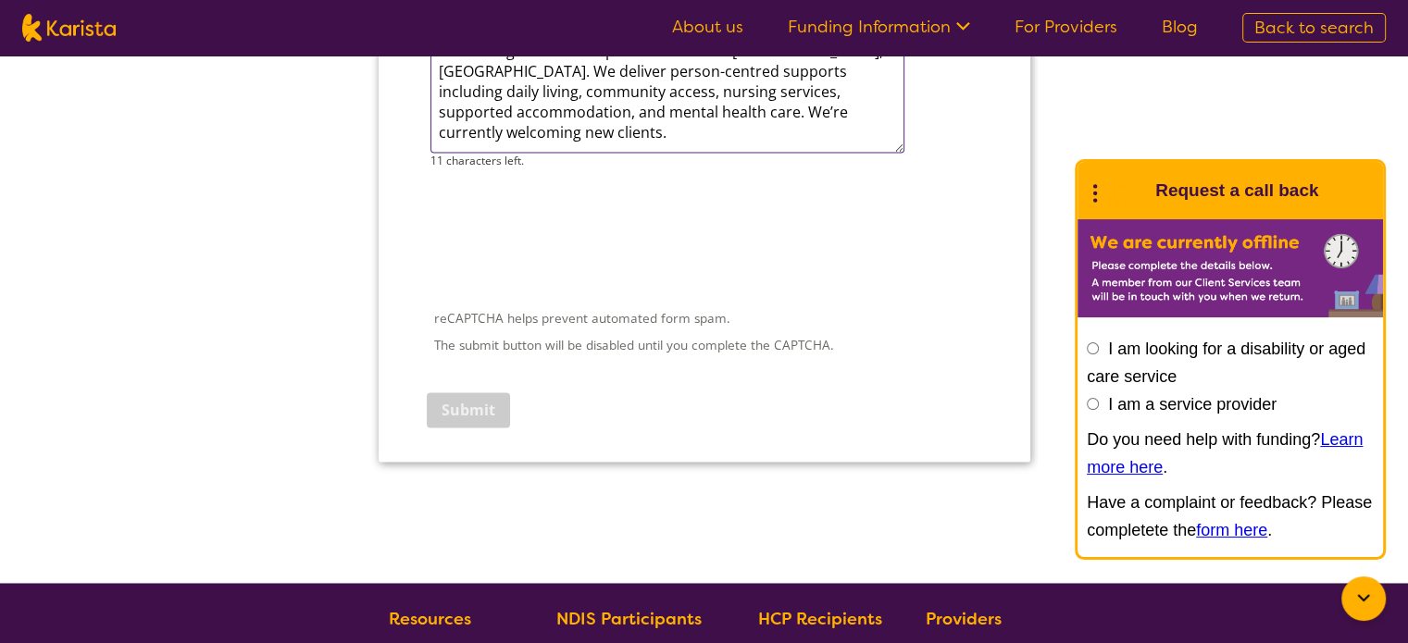
scroll to position [2617, 0]
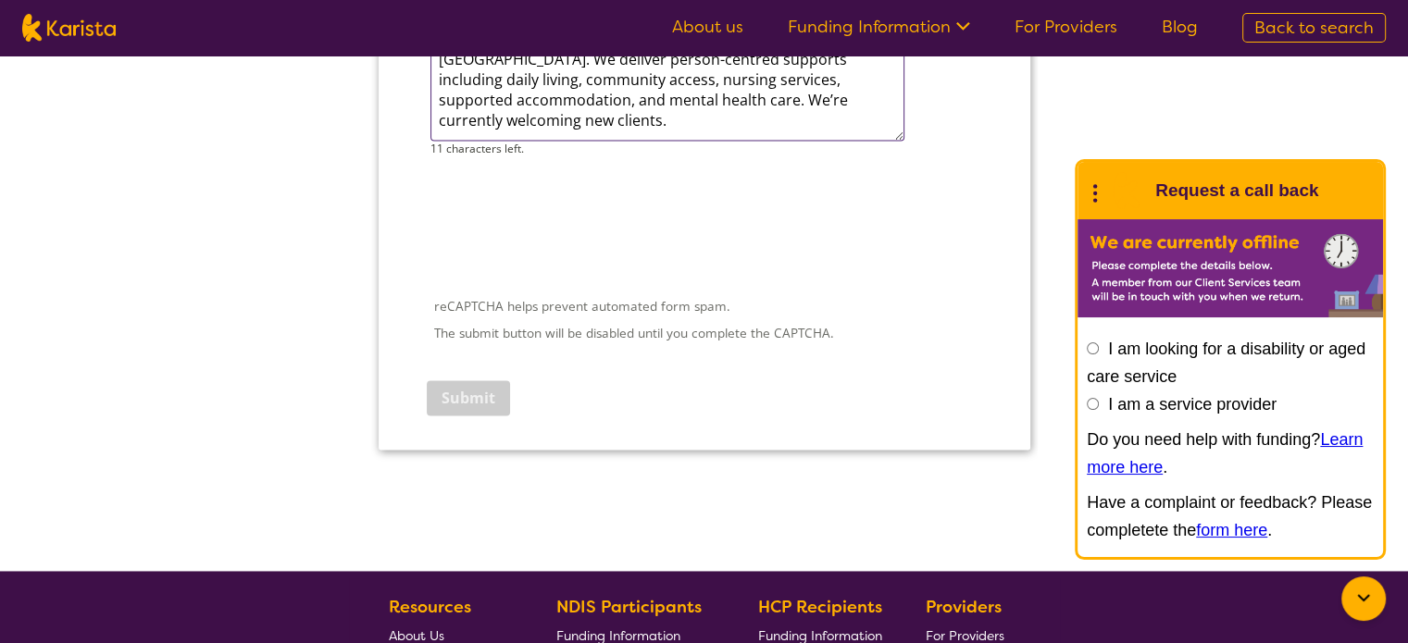
type textarea "We are registered NDIS provider based in Mickleham, Victoria. We deliver person…"
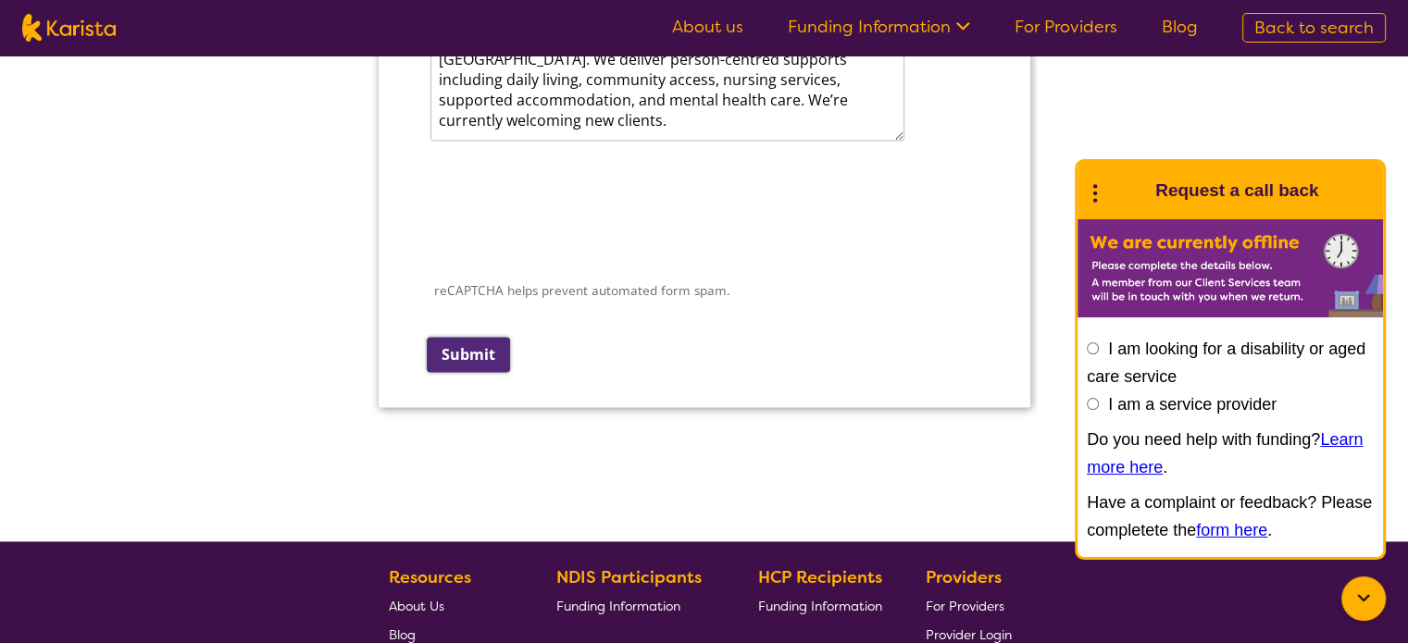
click at [476, 337] on input "Submit" at bounding box center [467, 354] width 83 height 35
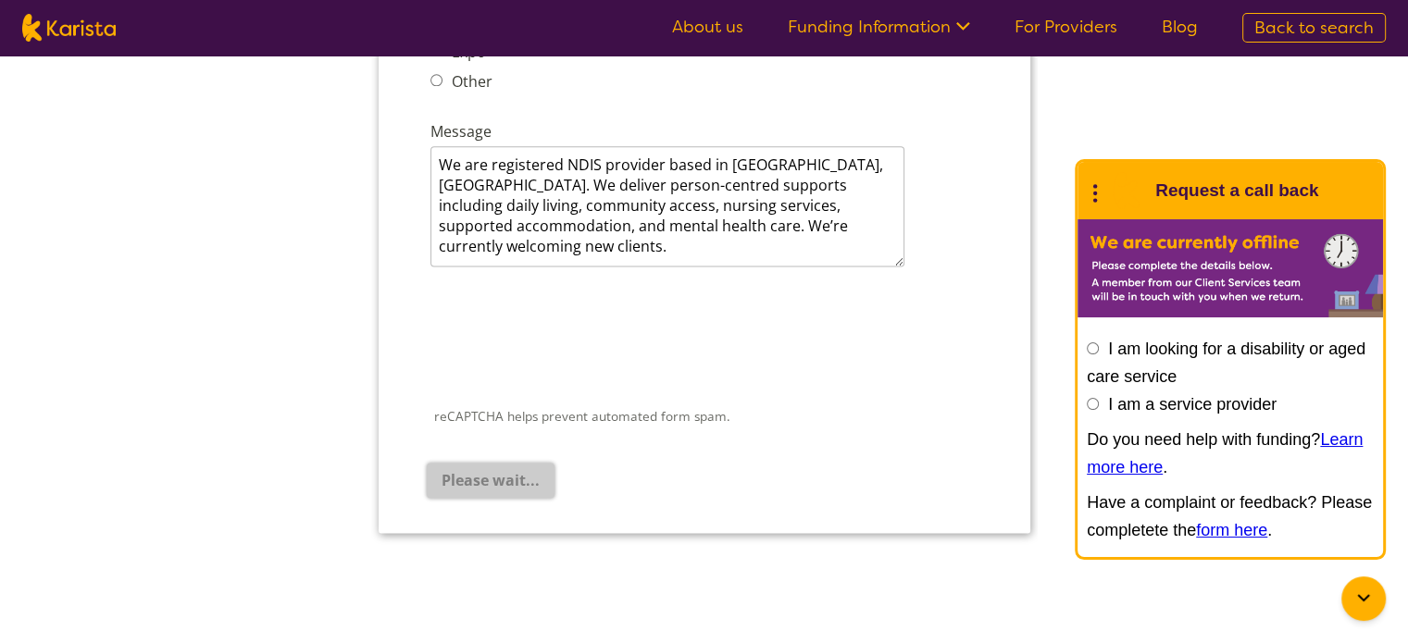
scroll to position [2492, 0]
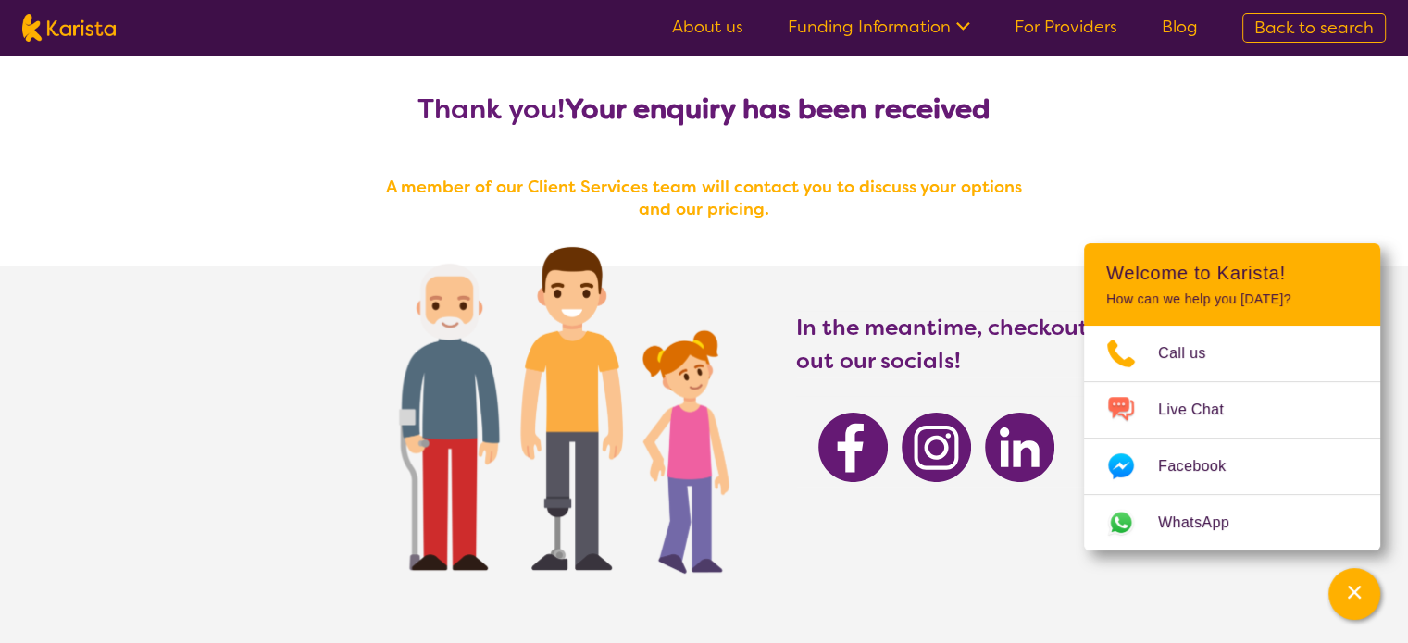
scroll to position [15, 0]
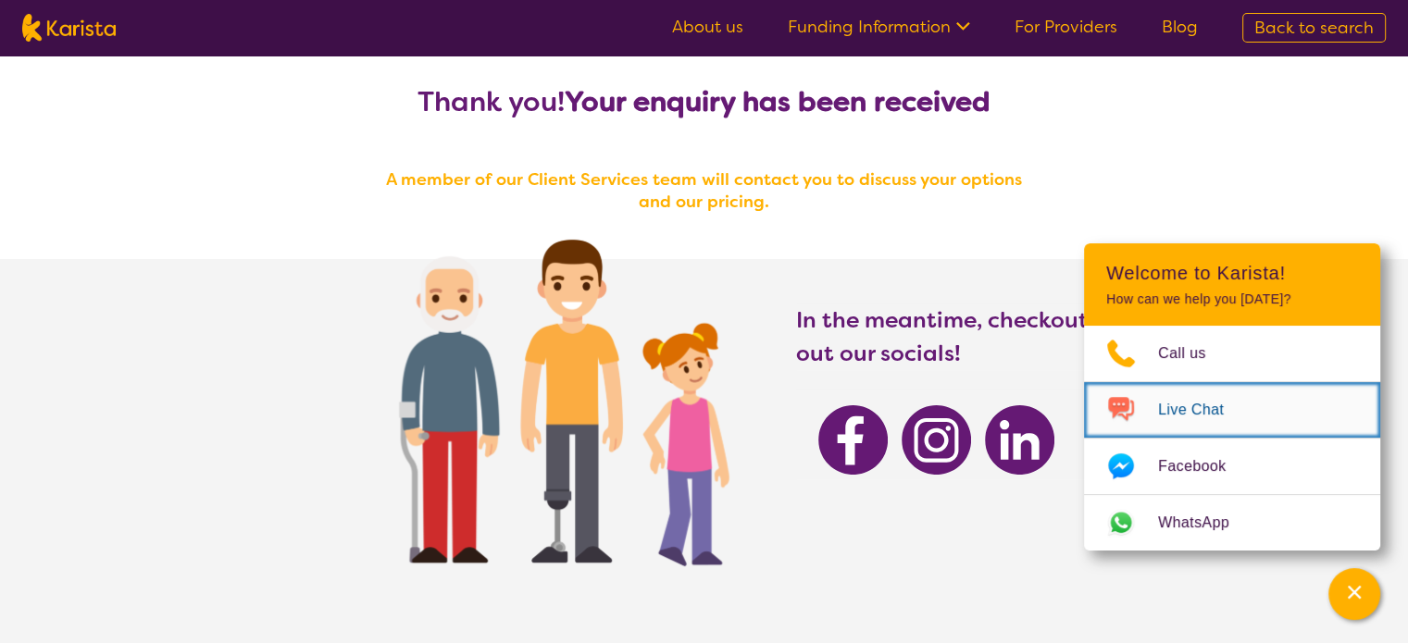
click at [1186, 411] on span "Live Chat" at bounding box center [1202, 410] width 88 height 28
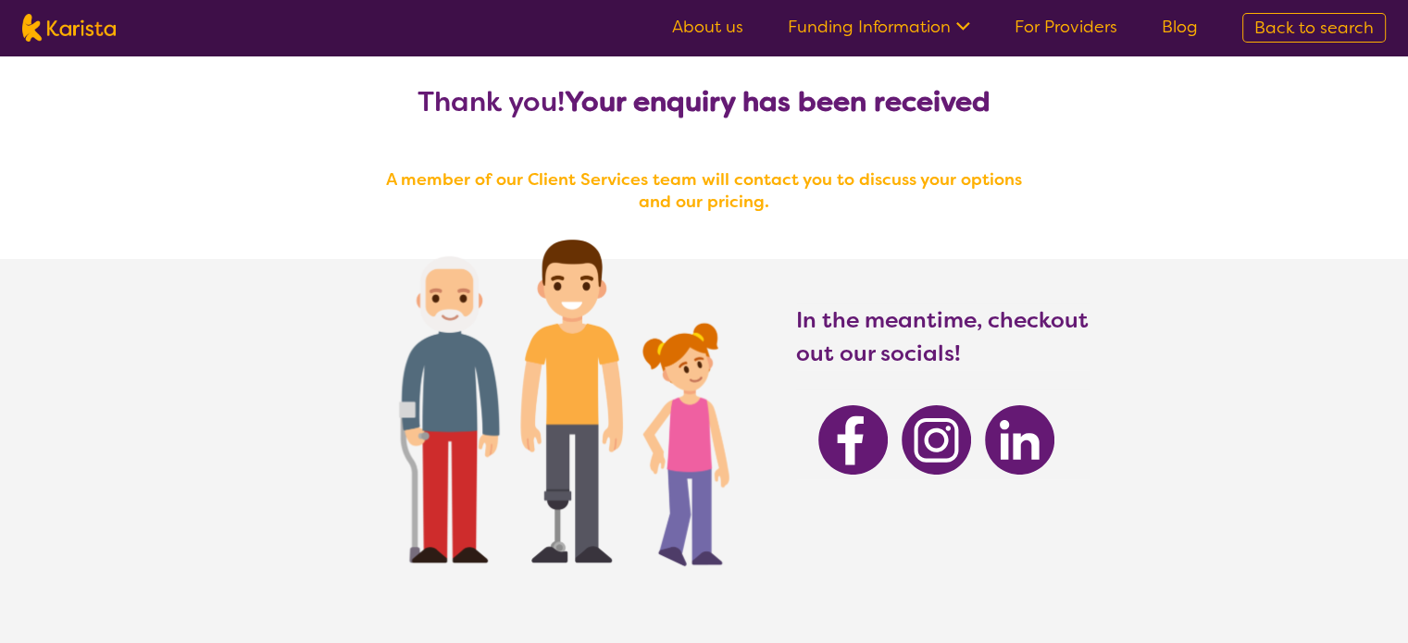
scroll to position [0, 0]
